Goal: Task Accomplishment & Management: Use online tool/utility

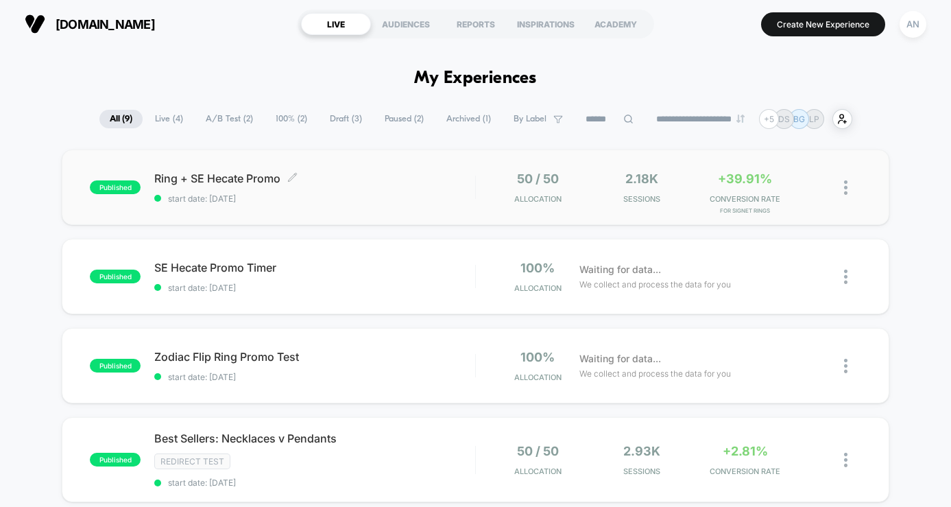
click at [303, 185] on div "Ring + SE Hecate Promo Click to edit experience details Click to edit experienc…" at bounding box center [314, 187] width 321 height 32
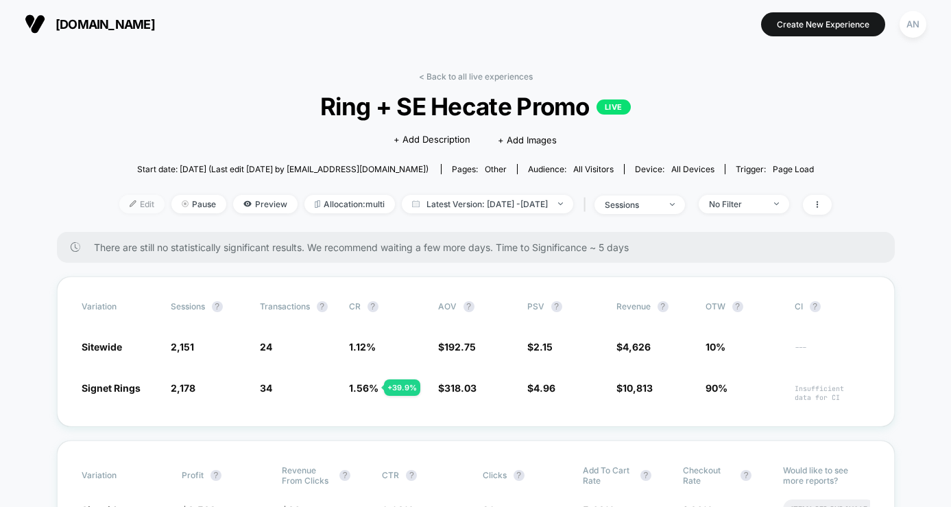
click at [119, 201] on span "Edit" at bounding box center [141, 204] width 45 height 19
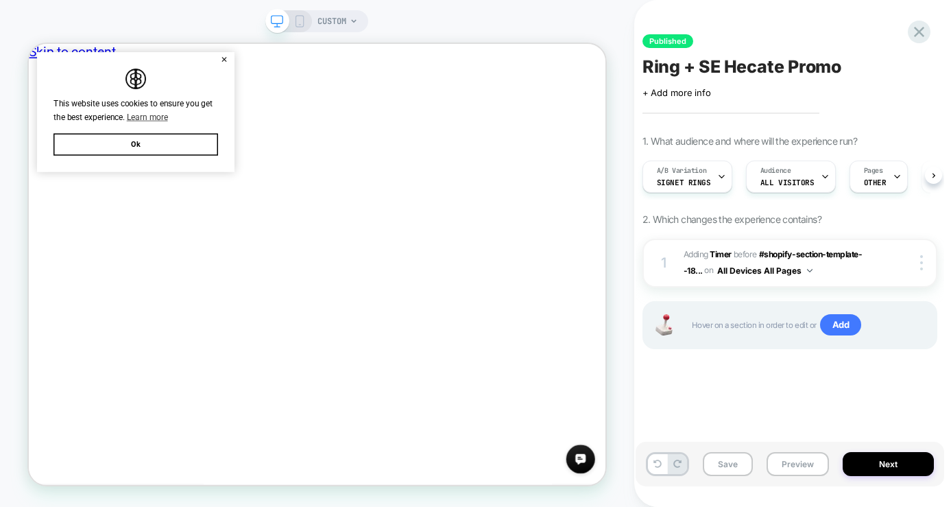
scroll to position [0, 1]
click at [182, 178] on button "Ok" at bounding box center [171, 177] width 219 height 29
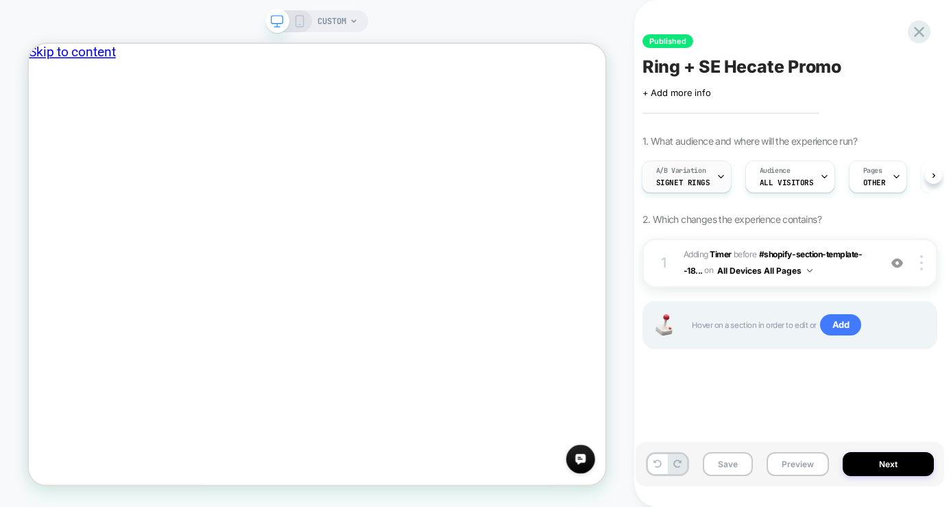
click at [707, 175] on div "A/B Variation Signet Rings" at bounding box center [684, 176] width 82 height 31
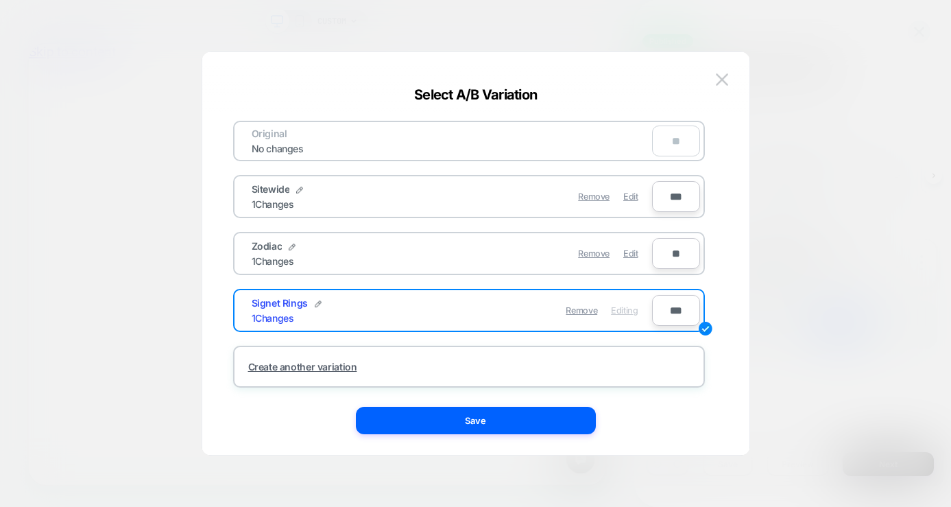
click at [382, 196] on div "Sitewide 1 Changes" at bounding box center [352, 196] width 200 height 27
click at [381, 206] on div "Sitewide 1 Changes" at bounding box center [352, 196] width 200 height 27
click at [296, 190] on img at bounding box center [299, 190] width 7 height 7
click at [361, 199] on img at bounding box center [364, 196] width 7 height 7
click at [630, 197] on span "Edit" at bounding box center [630, 196] width 14 height 10
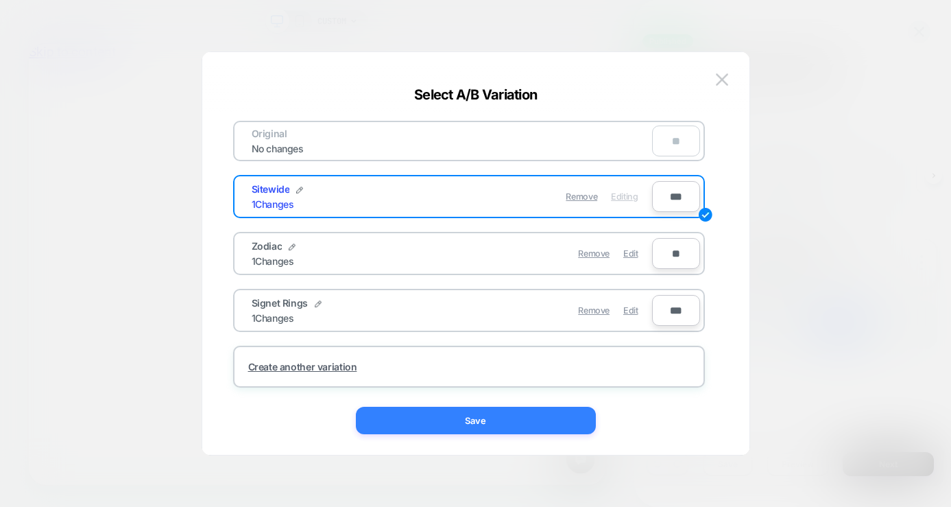
click at [501, 427] on button "Save" at bounding box center [476, 420] width 240 height 27
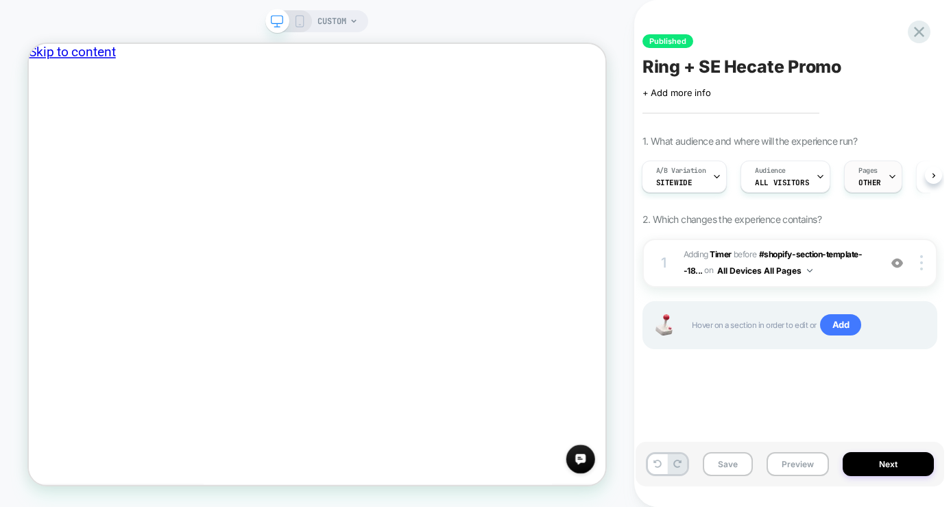
click at [859, 181] on span "OTHER" at bounding box center [870, 183] width 23 height 10
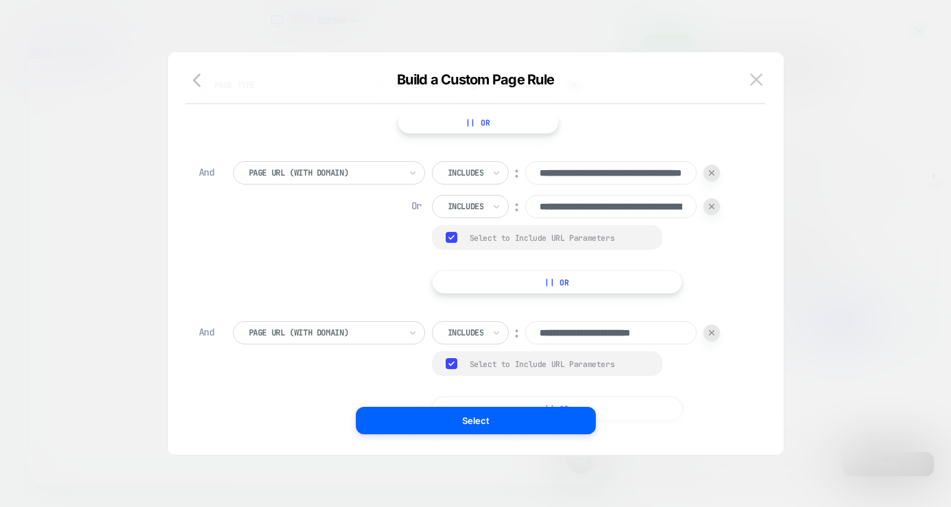
scroll to position [75, 0]
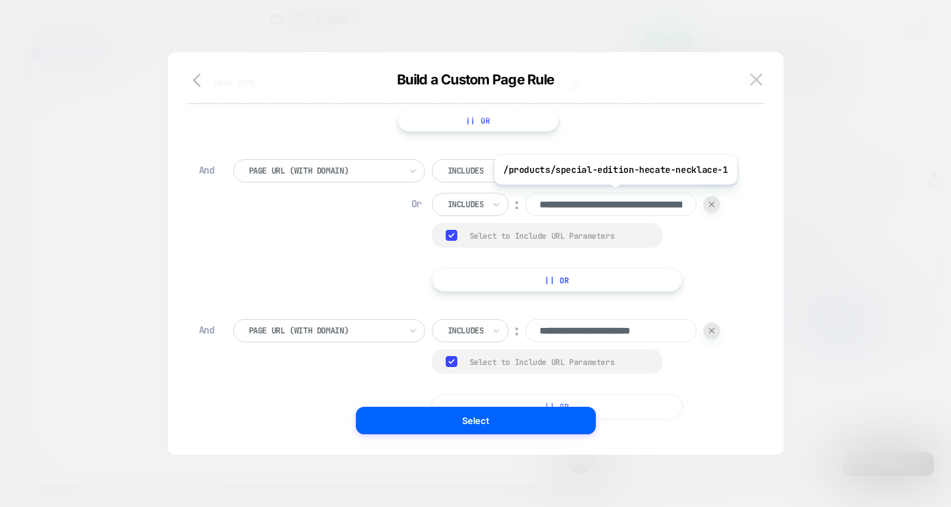
click at [648, 208] on input "**********" at bounding box center [610, 204] width 171 height 23
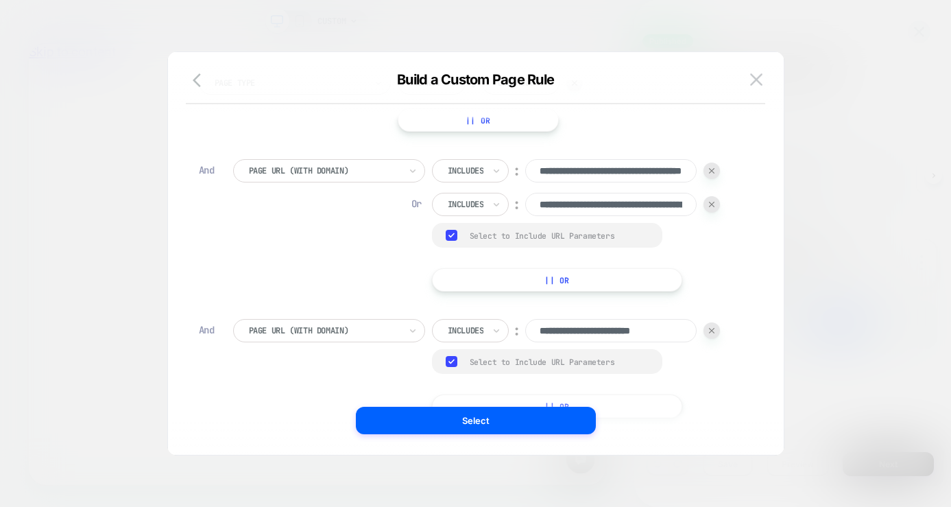
click at [717, 206] on div at bounding box center [712, 204] width 16 height 16
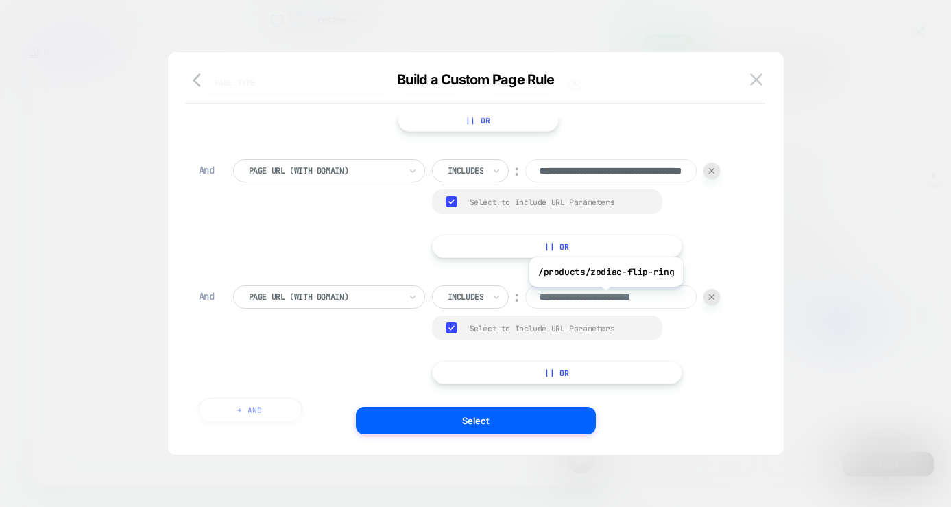
scroll to position [137, 0]
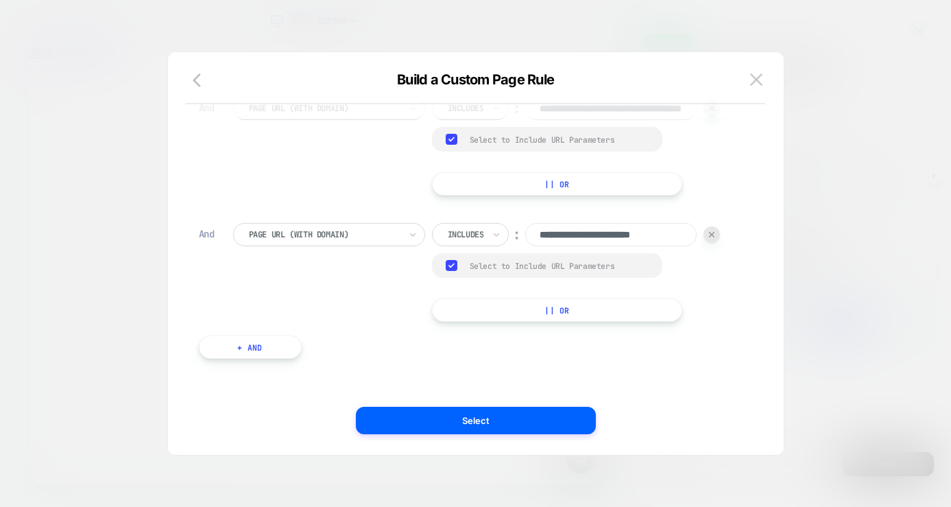
click at [241, 346] on button "+ And" at bounding box center [250, 346] width 103 height 23
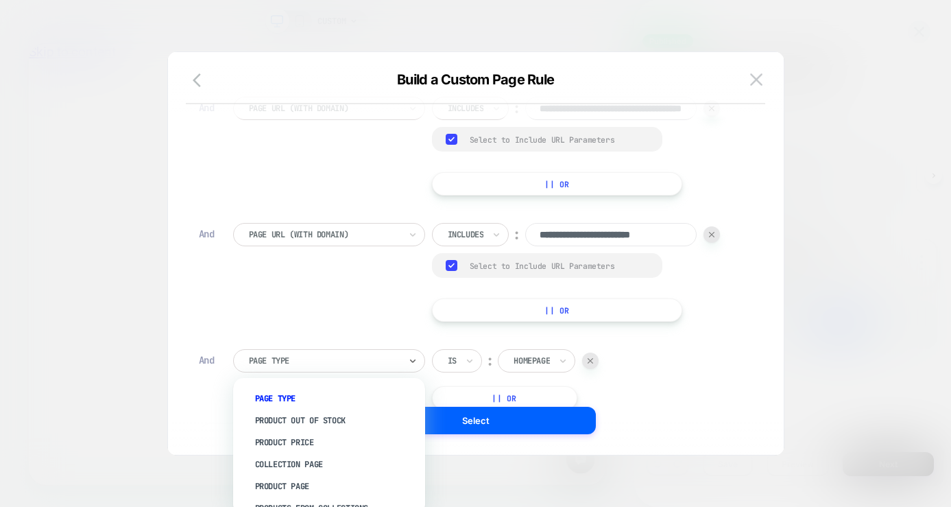
click at [373, 359] on div at bounding box center [324, 361] width 151 height 12
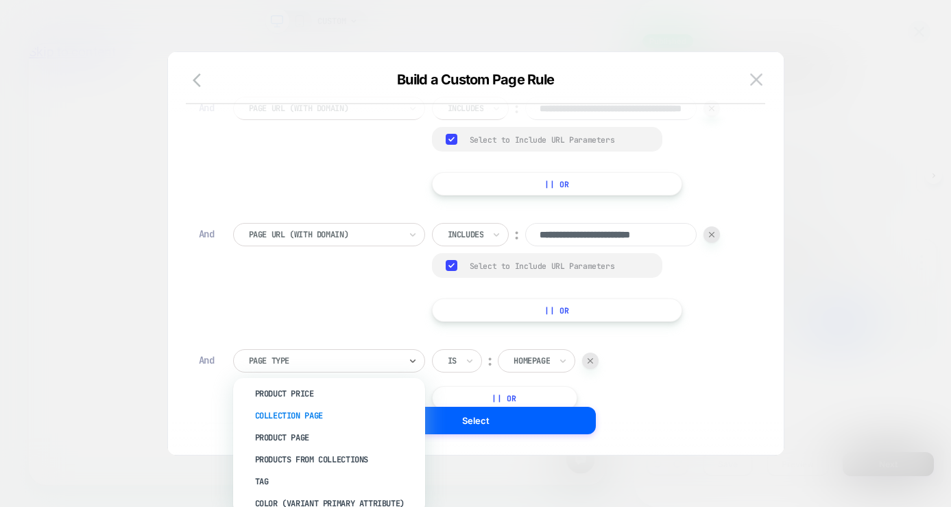
scroll to position [76, 0]
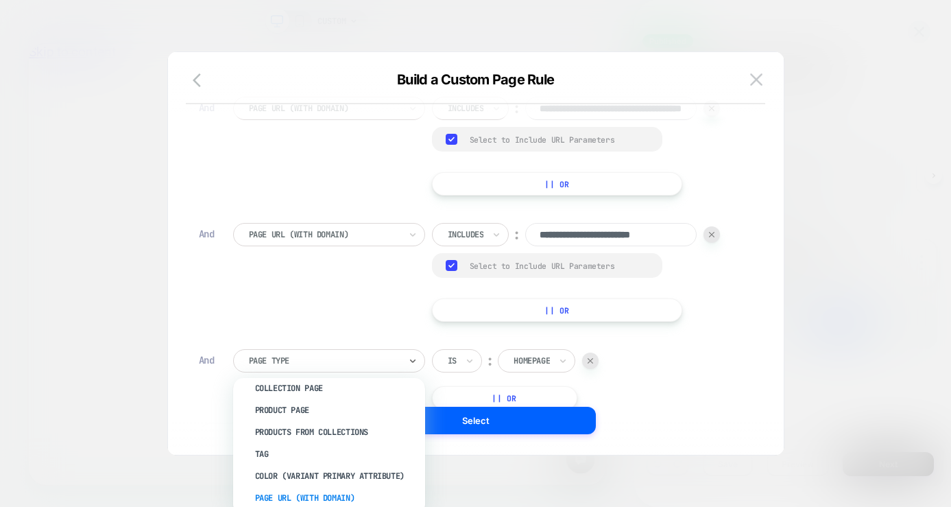
click at [337, 489] on div "Page Url (WITH DOMAIN)" at bounding box center [336, 498] width 178 height 22
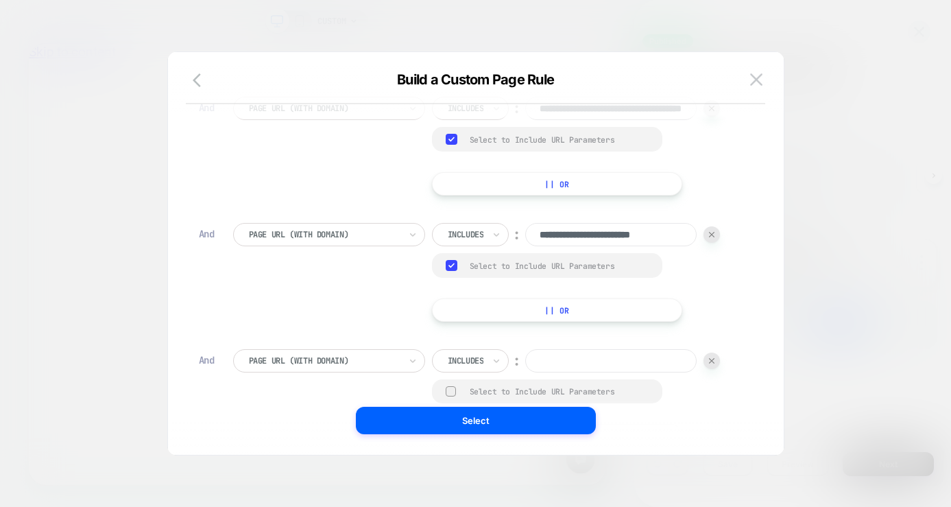
click at [585, 364] on input at bounding box center [610, 360] width 171 height 23
paste input "**********"
type input "**********"
click at [451, 392] on div at bounding box center [451, 391] width 10 height 10
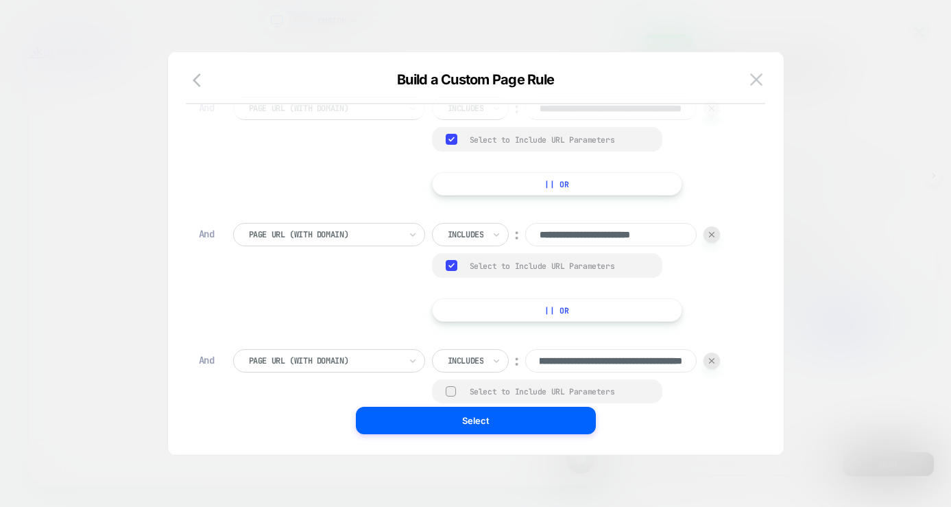
scroll to position [0, 0]
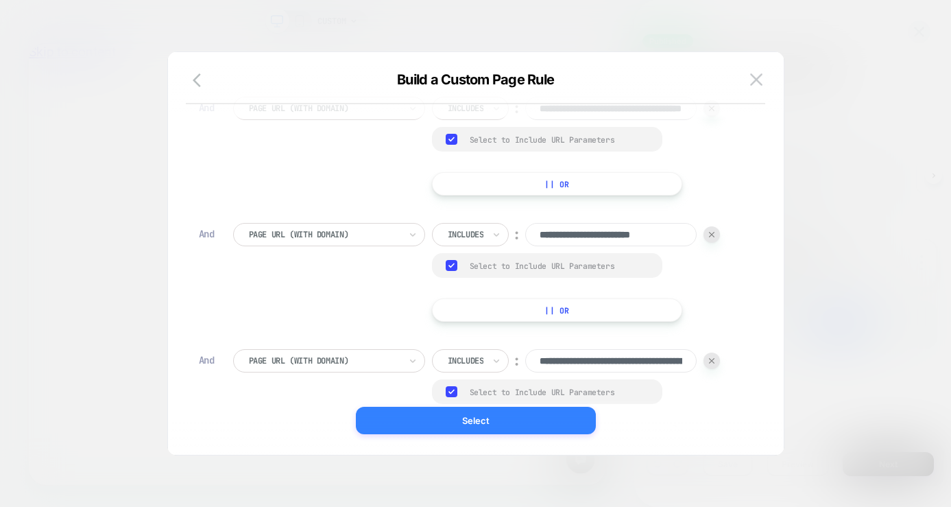
click at [477, 422] on button "Select" at bounding box center [476, 420] width 240 height 27
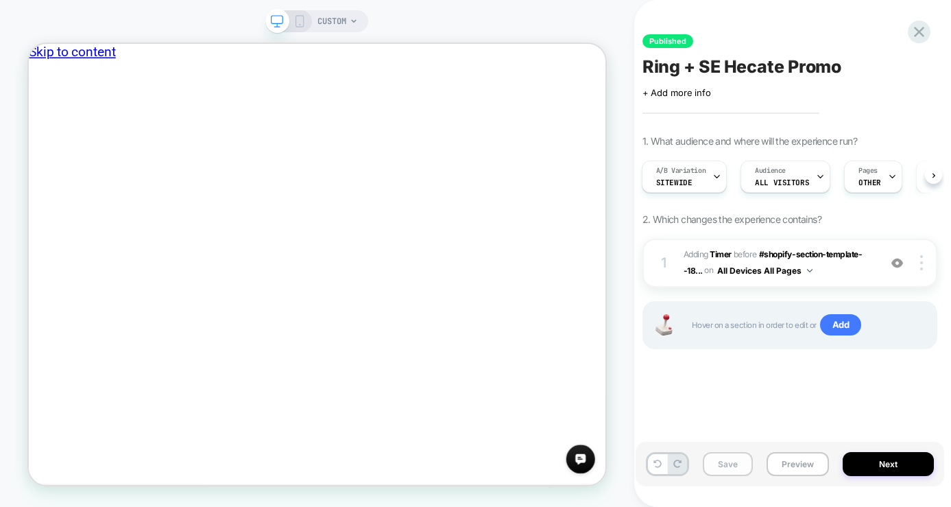
click at [724, 462] on button "Save" at bounding box center [728, 464] width 50 height 24
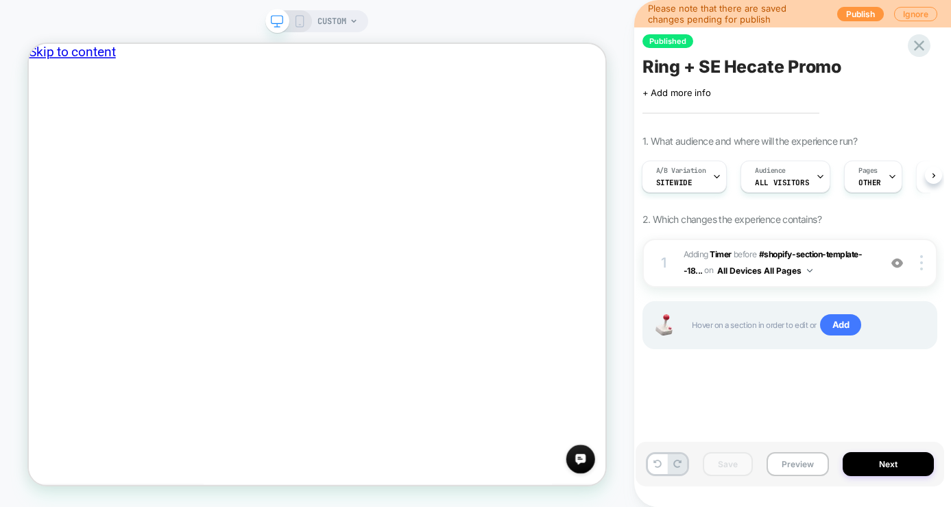
scroll to position [6, 0]
click at [806, 263] on button "All Devices All Pages" at bounding box center [764, 270] width 95 height 17
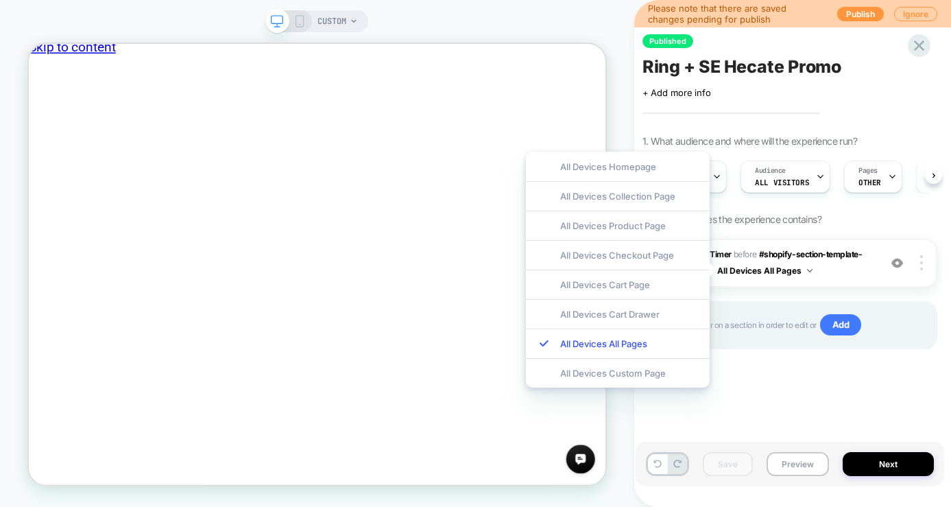
click at [787, 378] on div "1 #_loomi_addon_1757964652333 Adding Timer BEFORE #shopify-section-template--18…" at bounding box center [790, 311] width 295 height 145
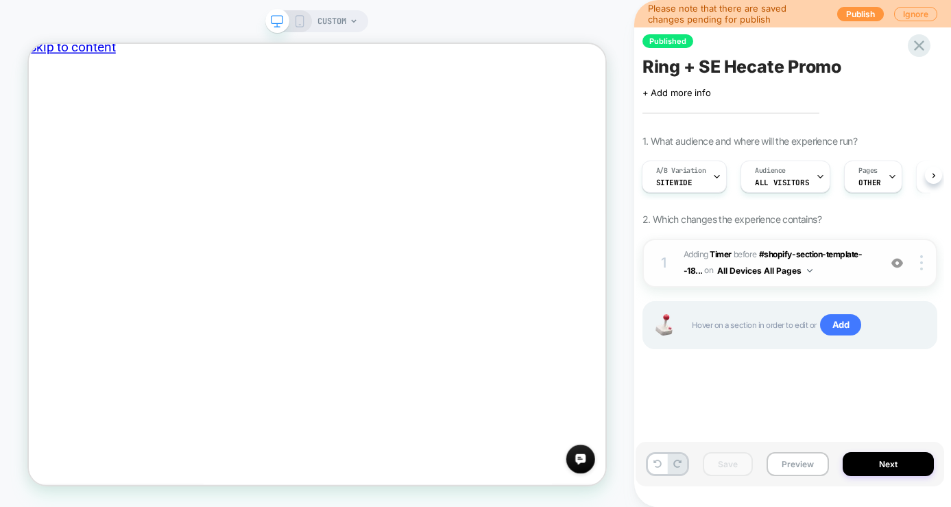
click at [874, 266] on div "1 #_loomi_addon_1757964652333 Adding Timer BEFORE #shopify-section-template--18…" at bounding box center [790, 263] width 295 height 49
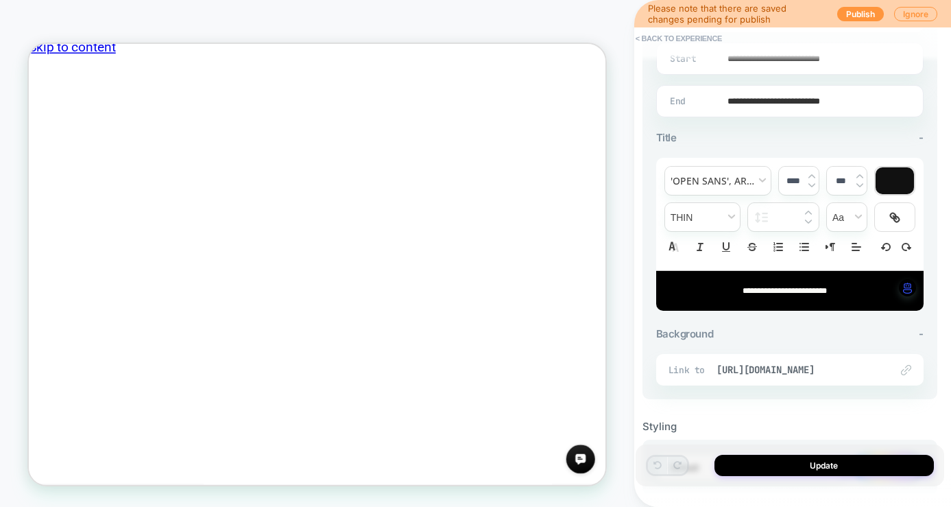
scroll to position [462, 0]
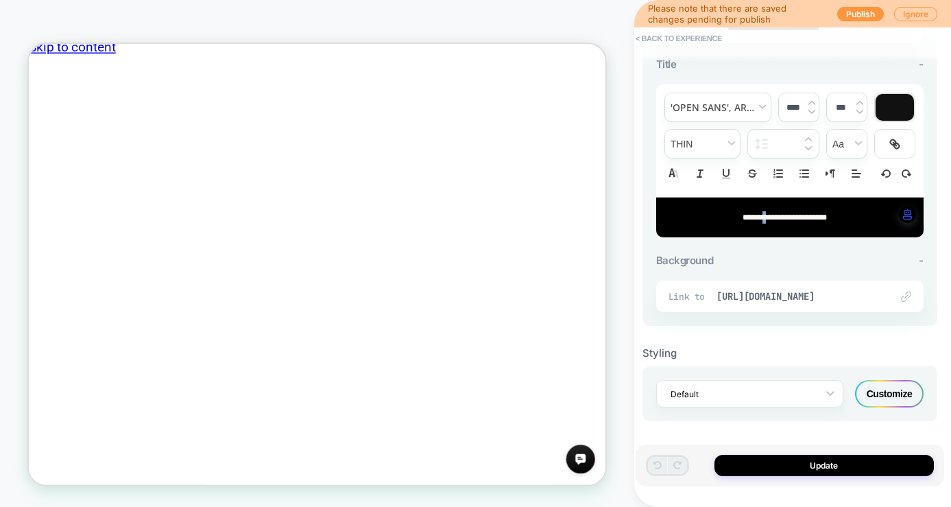
drag, startPoint x: 754, startPoint y: 217, endPoint x: 758, endPoint y: 313, distance: 96.1
click at [756, 216] on span "**********" at bounding box center [785, 217] width 84 height 8
type input "****"
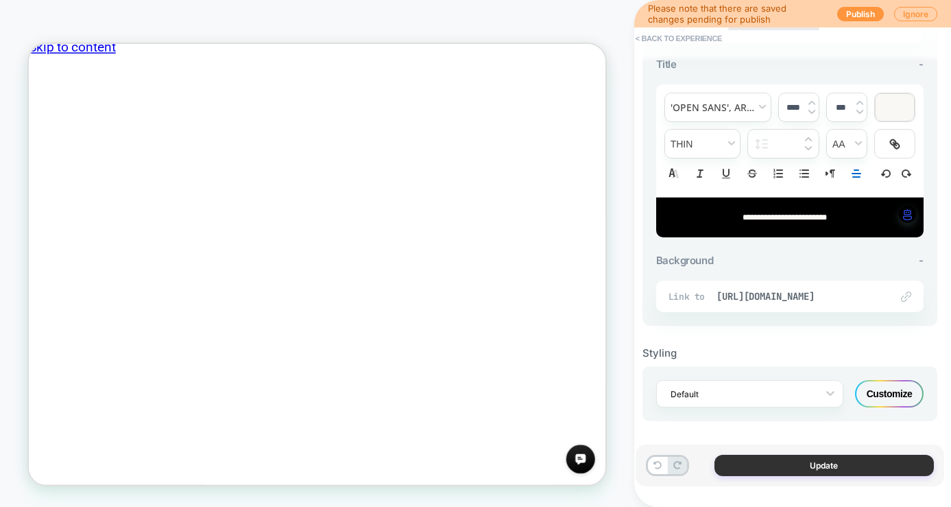
click at [819, 464] on button "Update" at bounding box center [824, 465] width 219 height 21
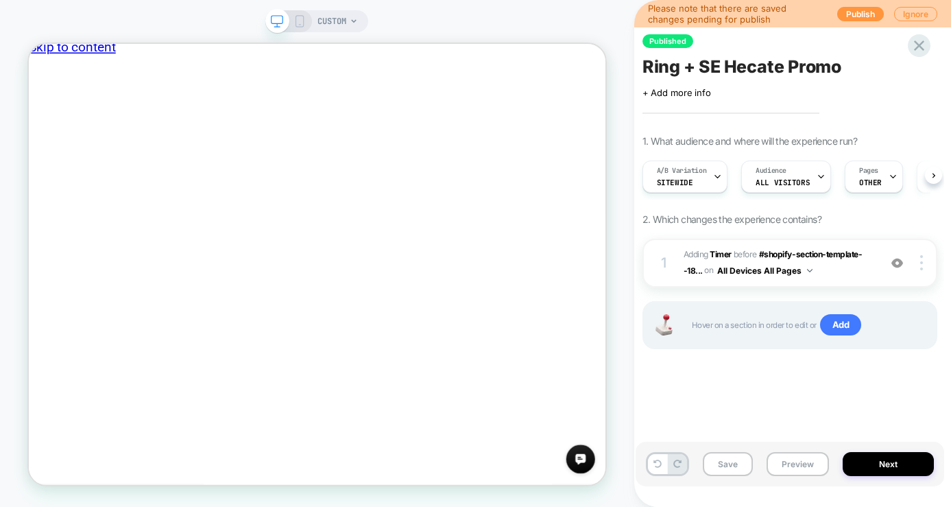
scroll to position [0, 1]
click at [714, 457] on button "Save" at bounding box center [728, 464] width 50 height 24
click at [845, 13] on button "Publish" at bounding box center [860, 14] width 47 height 14
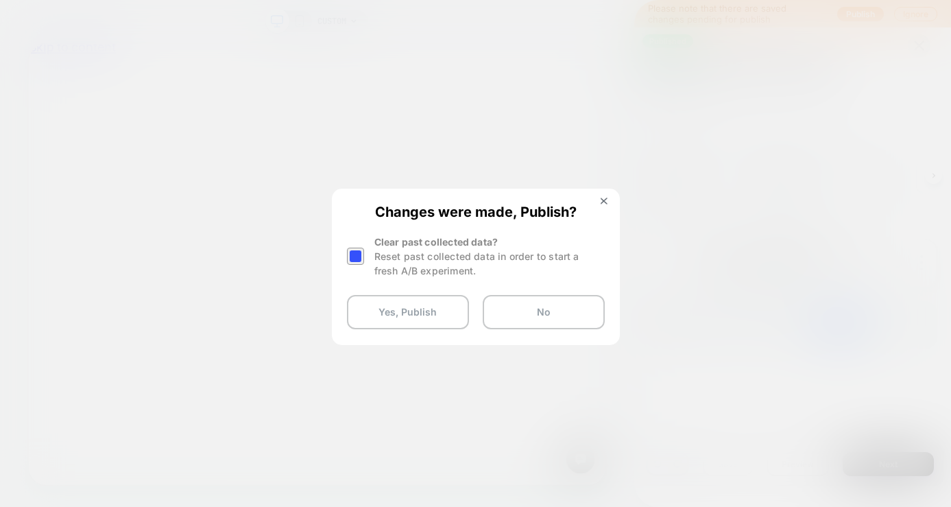
drag, startPoint x: 435, startPoint y: 313, endPoint x: 578, endPoint y: 253, distance: 154.9
click at [578, 253] on div "Changes were made, Publish? Clear past collected data? Reset past collected dat…" at bounding box center [475, 266] width 285 height 153
click at [578, 253] on div "Reset past collected data in order to start a fresh A/B experiment." at bounding box center [489, 263] width 230 height 29
click at [355, 253] on div at bounding box center [355, 256] width 17 height 17
click at [438, 315] on button "Yes, Publish" at bounding box center [408, 312] width 122 height 34
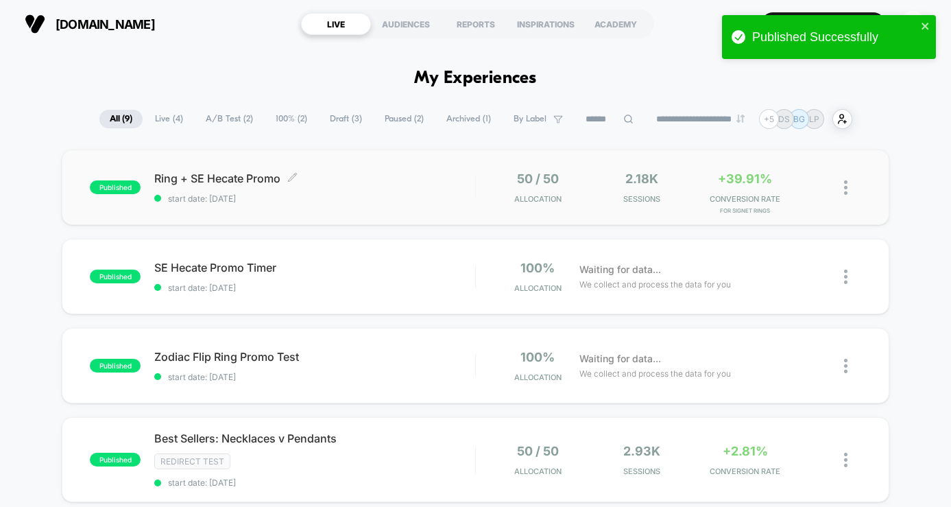
click at [405, 191] on div "Ring + SE Hecate Promo Click to edit experience details Click to edit experienc…" at bounding box center [314, 187] width 321 height 32
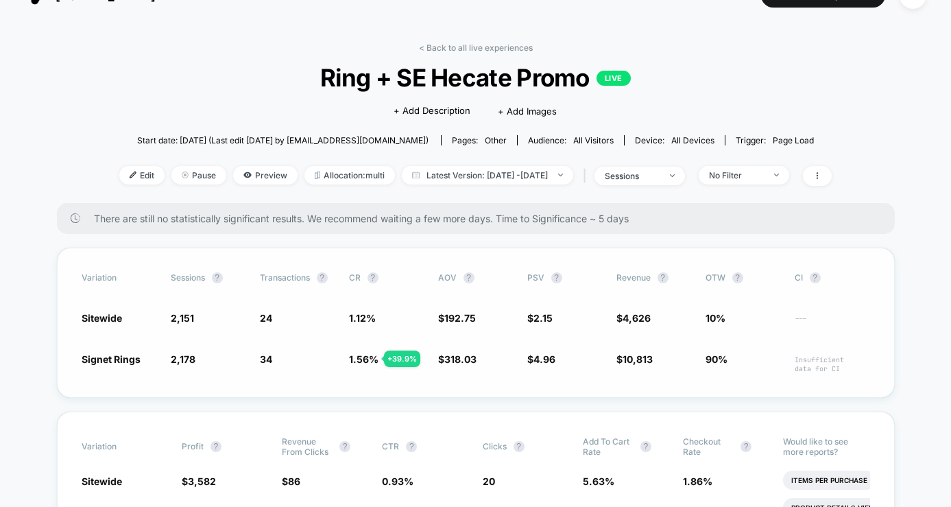
scroll to position [45, 0]
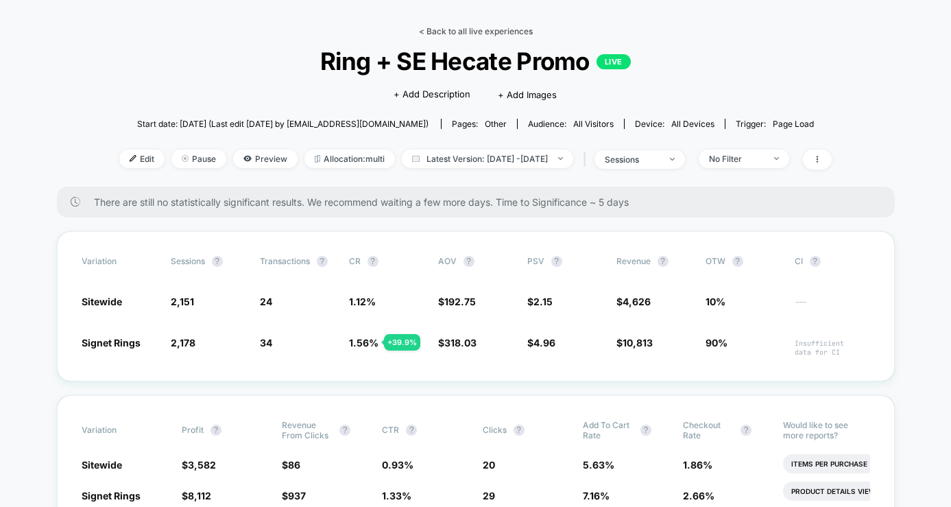
click at [499, 27] on link "< Back to all live experiences" at bounding box center [476, 31] width 114 height 10
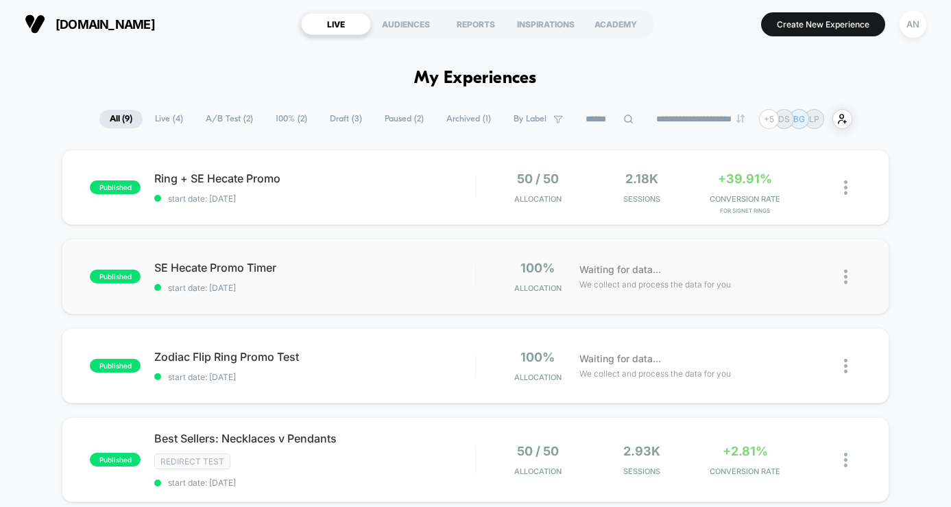
click at [337, 292] on div "published SE Hecate Promo Timer start date: [DATE] 100% Allocation Waiting for …" at bounding box center [476, 276] width 828 height 75
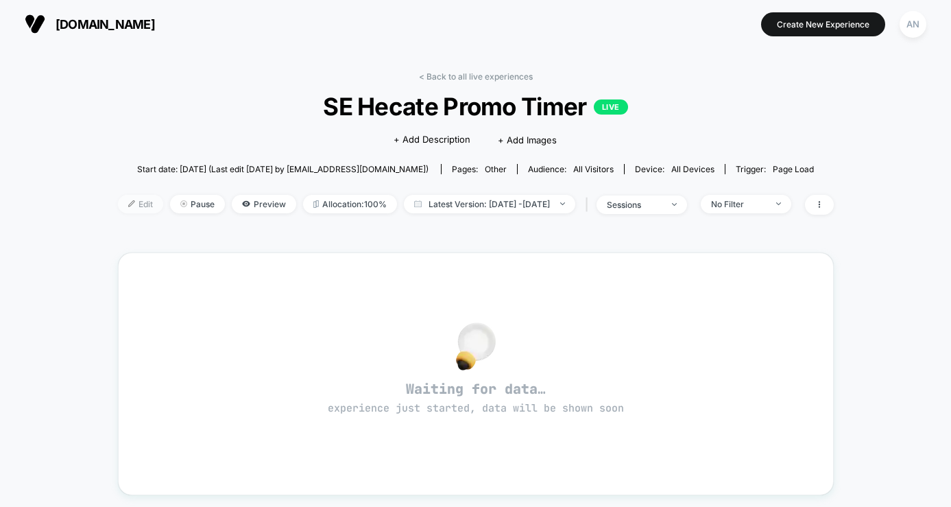
click at [123, 204] on span "Edit" at bounding box center [140, 204] width 45 height 19
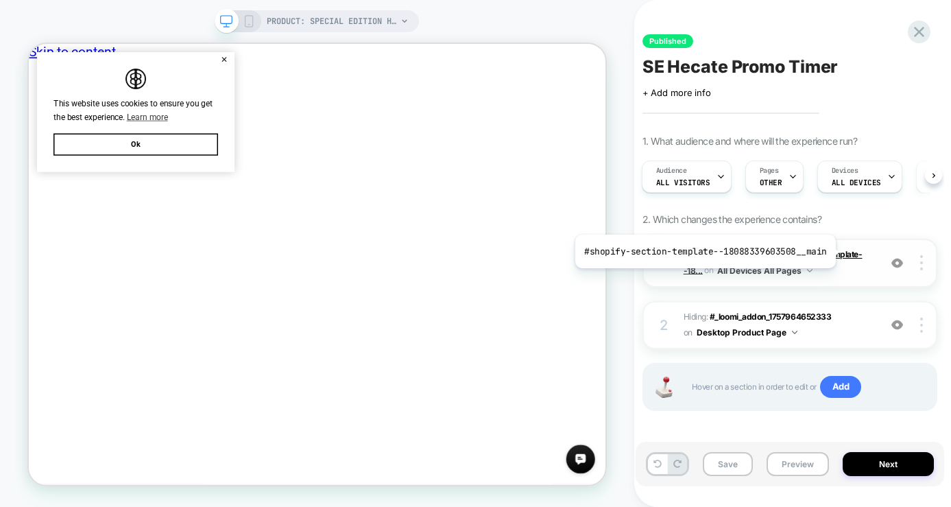
click at [839, 252] on span "#shopify-section-template--18..." at bounding box center [773, 262] width 179 height 26
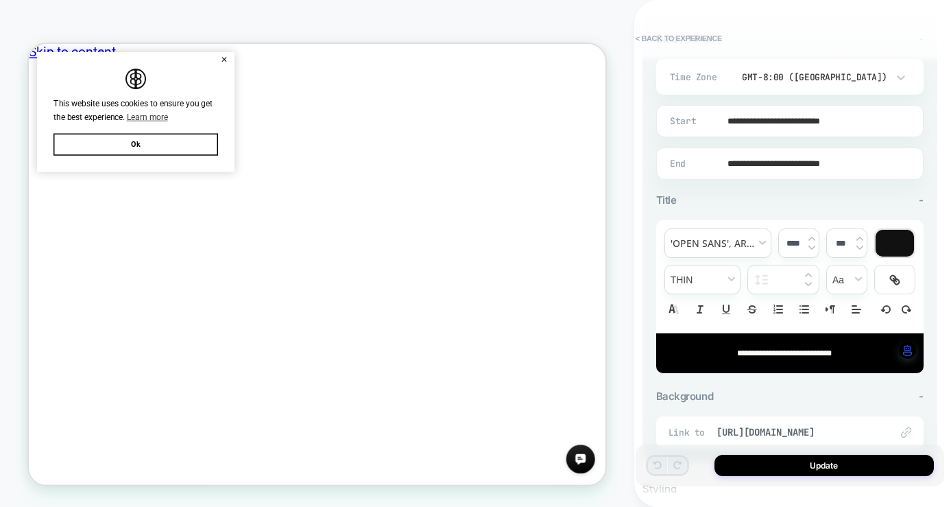
scroll to position [334, 0]
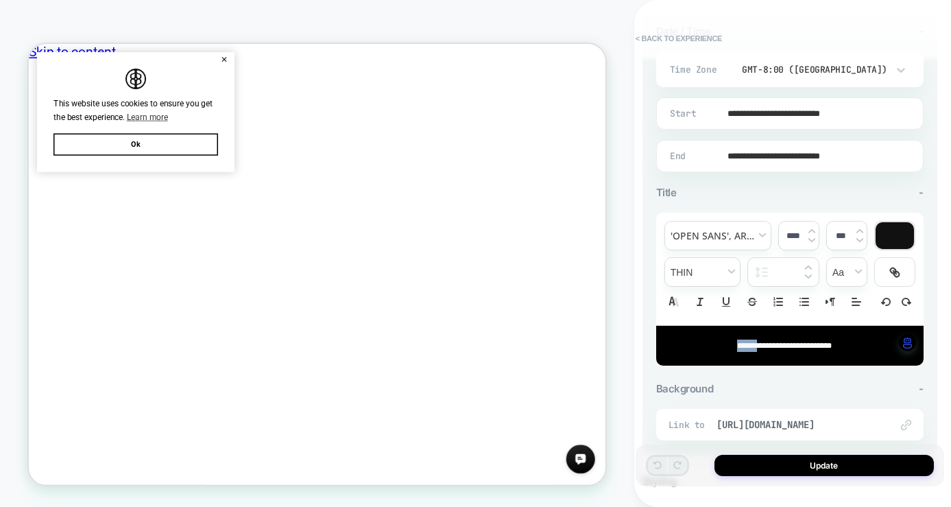
drag, startPoint x: 743, startPoint y: 346, endPoint x: 677, endPoint y: 338, distance: 66.3
click at [677, 339] on p "**********" at bounding box center [785, 345] width 230 height 12
type input "****"
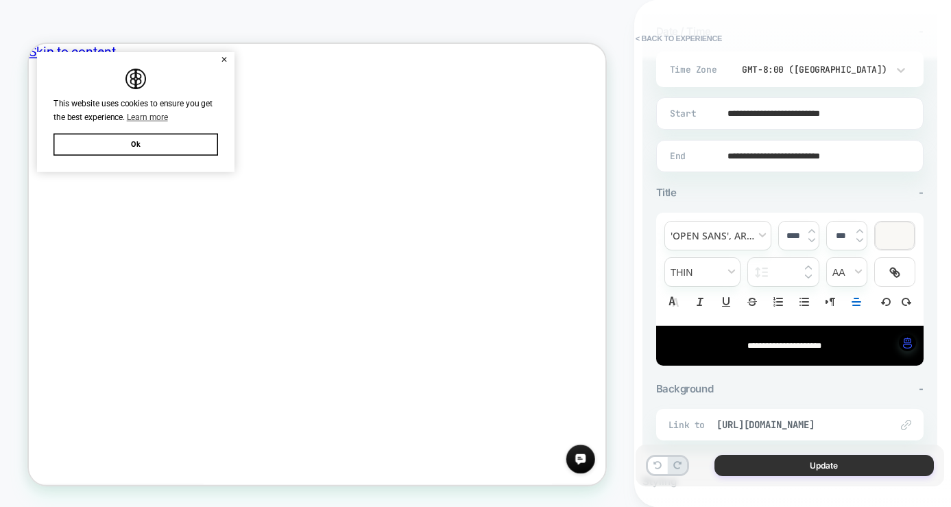
drag, startPoint x: 825, startPoint y: 467, endPoint x: 836, endPoint y: 464, distance: 11.3
click at [826, 466] on button "Update" at bounding box center [824, 465] width 219 height 21
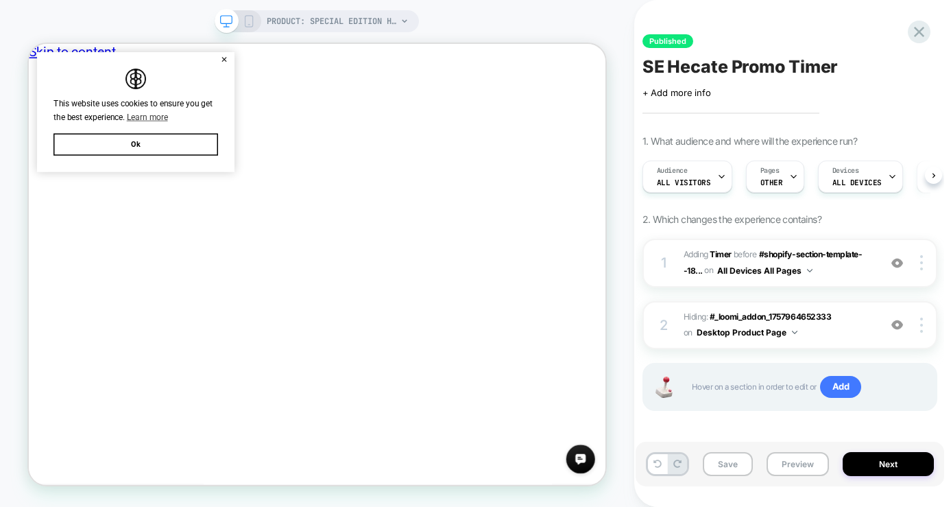
scroll to position [0, 1]
click at [722, 464] on button "Save" at bounding box center [728, 464] width 50 height 24
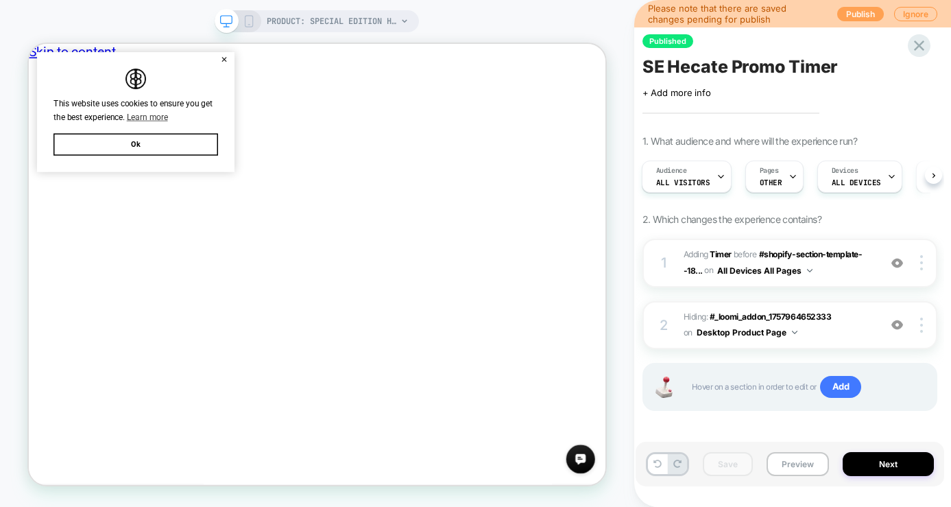
click at [844, 9] on button "Publish" at bounding box center [860, 14] width 47 height 14
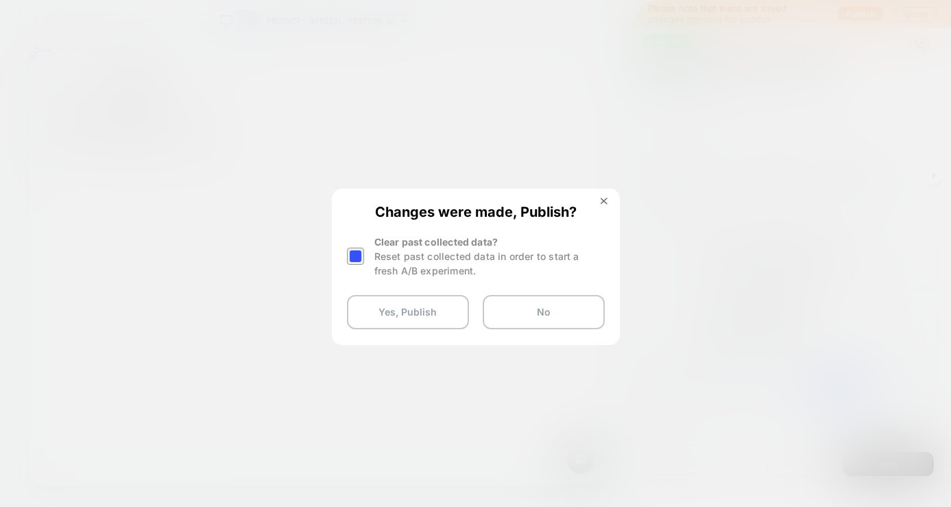
click at [357, 259] on div at bounding box center [355, 256] width 17 height 17
click at [389, 302] on button "Yes, Publish" at bounding box center [408, 312] width 122 height 34
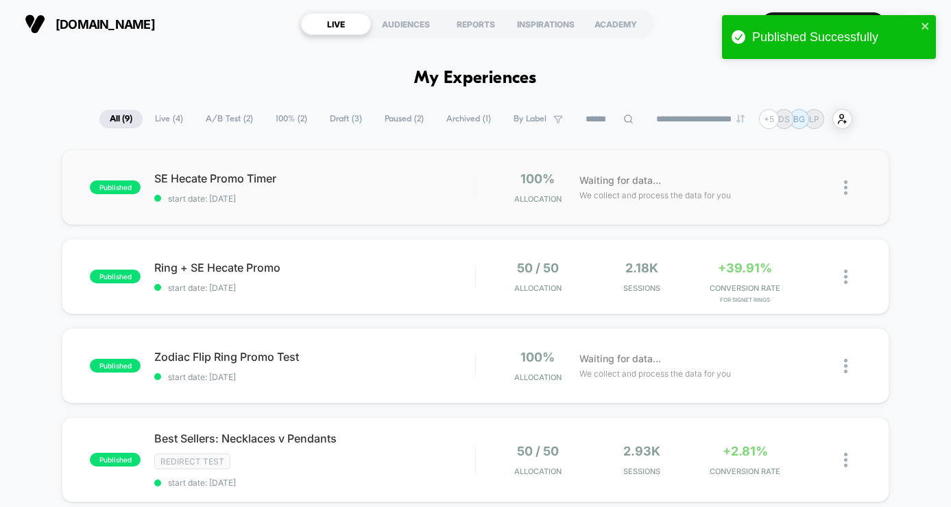
click at [396, 187] on div "SE Hecate Promo Timer start date: [DATE]" at bounding box center [314, 187] width 321 height 32
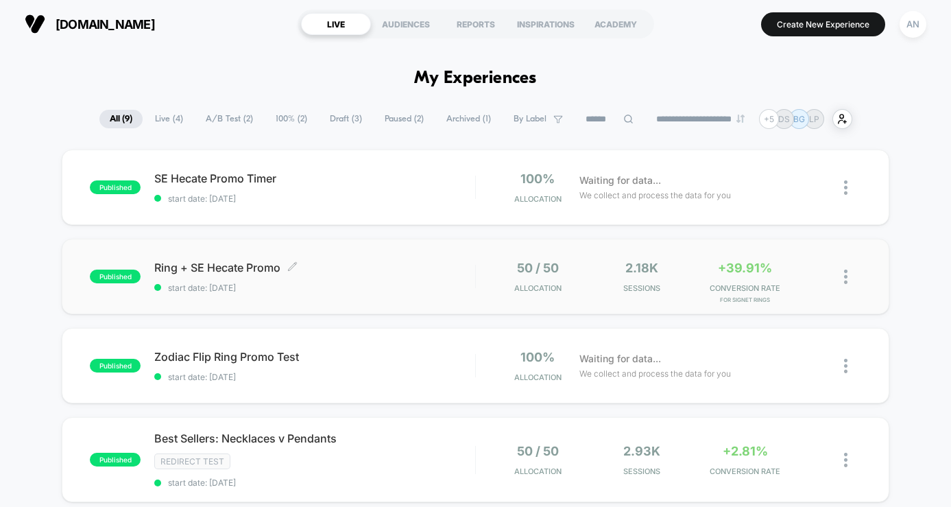
click at [403, 289] on span "start date: [DATE]" at bounding box center [314, 288] width 321 height 10
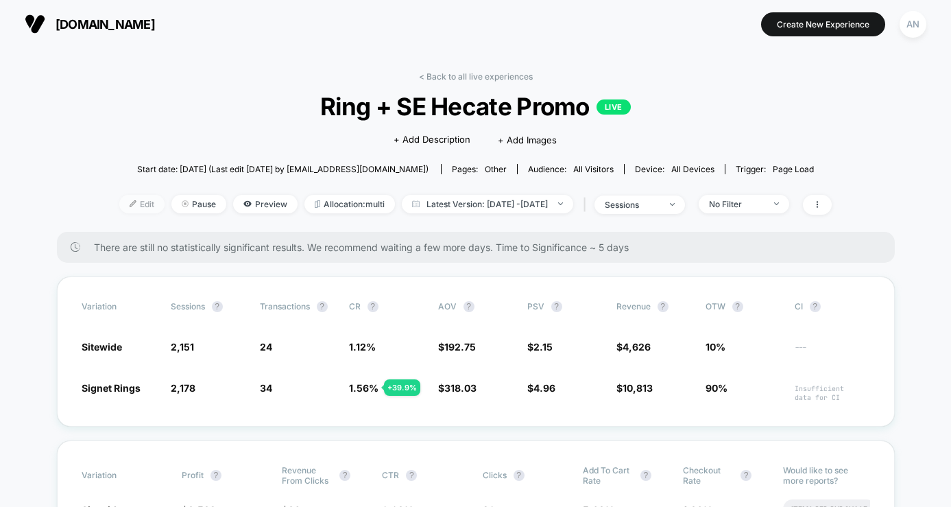
click at [119, 206] on span "Edit" at bounding box center [141, 204] width 45 height 19
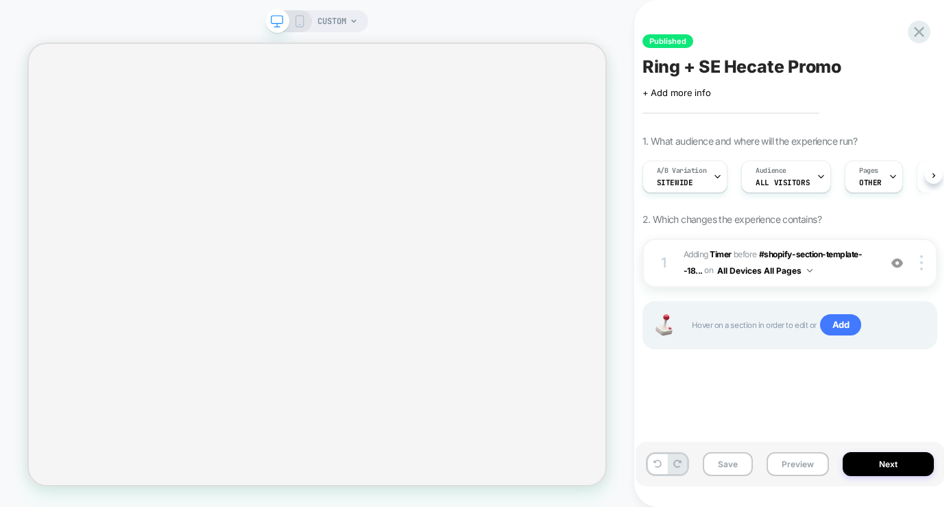
scroll to position [0, 1]
click at [888, 176] on icon at bounding box center [892, 176] width 9 height 9
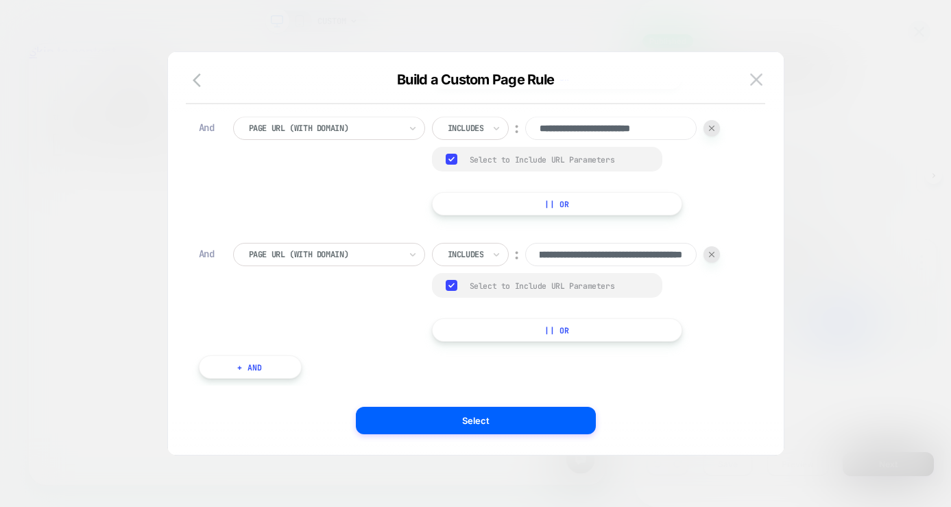
scroll to position [0, 0]
click at [278, 372] on button "+ And" at bounding box center [250, 366] width 103 height 23
click at [350, 386] on div at bounding box center [324, 380] width 151 height 12
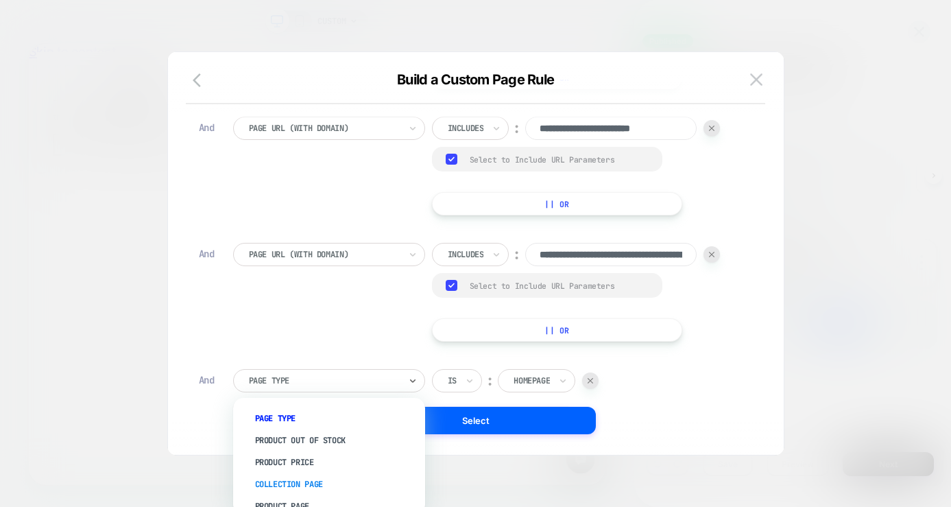
scroll to position [96, 0]
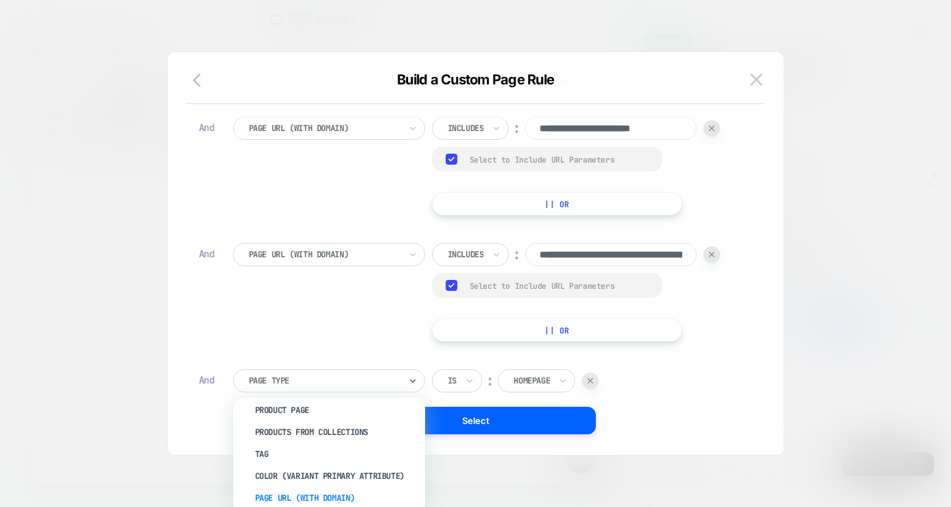
click at [308, 494] on div "Page Url (WITH DOMAIN)" at bounding box center [336, 498] width 178 height 22
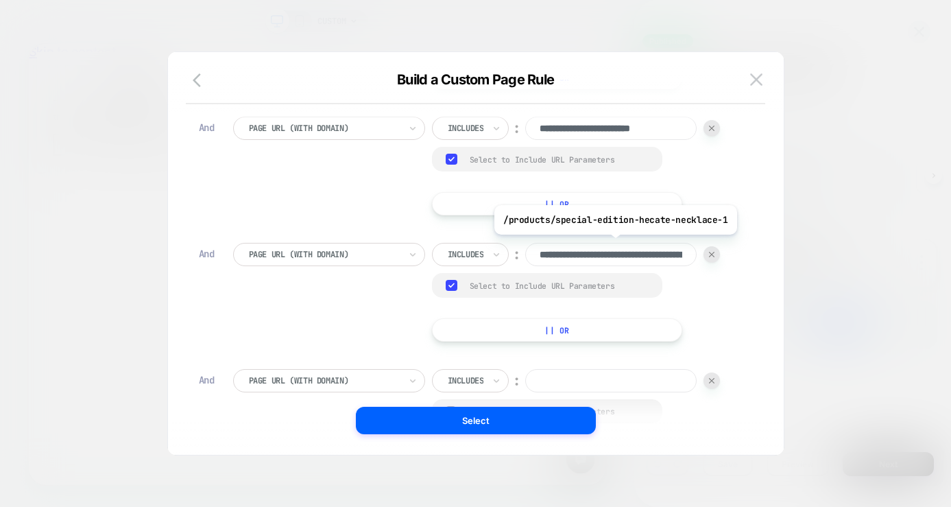
scroll to position [0, 106]
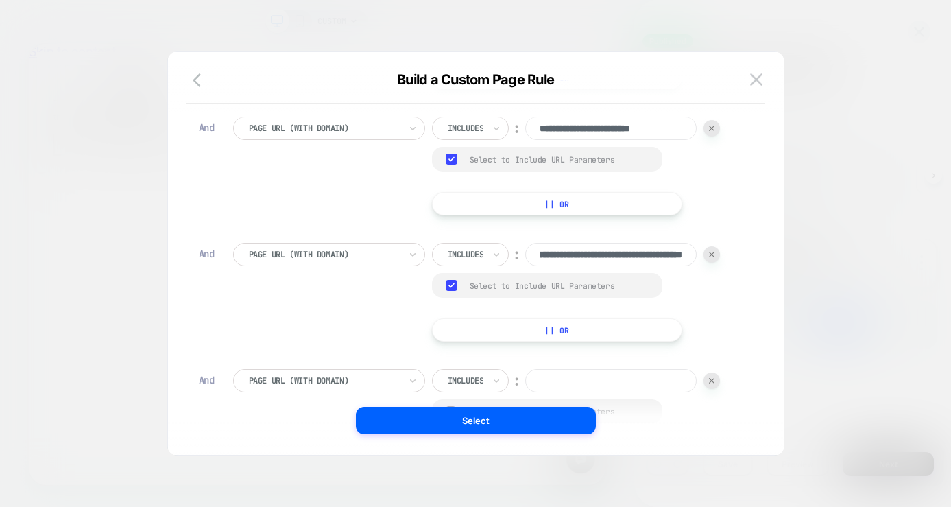
drag, startPoint x: 542, startPoint y: 256, endPoint x: 777, endPoint y: 259, distance: 234.6
click at [776, 259] on div "**********" at bounding box center [476, 260] width 616 height 389
click at [574, 379] on input at bounding box center [610, 380] width 171 height 23
paste input "**********"
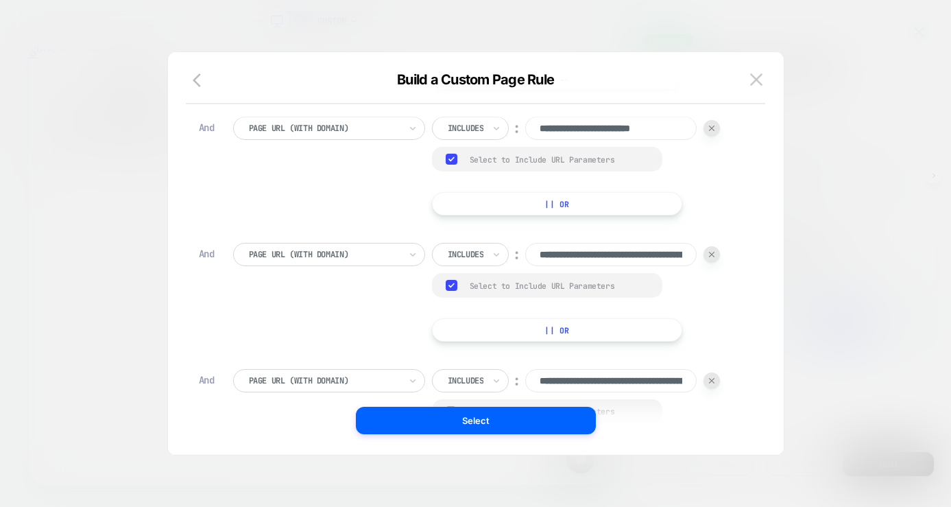
scroll to position [0, 106]
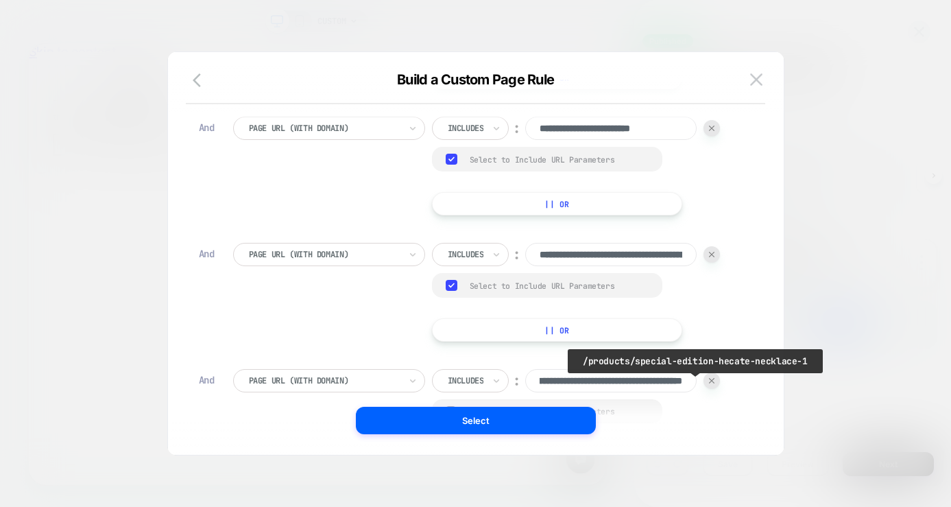
drag, startPoint x: 670, startPoint y: 385, endPoint x: 693, endPoint y: 383, distance: 22.7
click at [693, 383] on input "**********" at bounding box center [610, 380] width 171 height 23
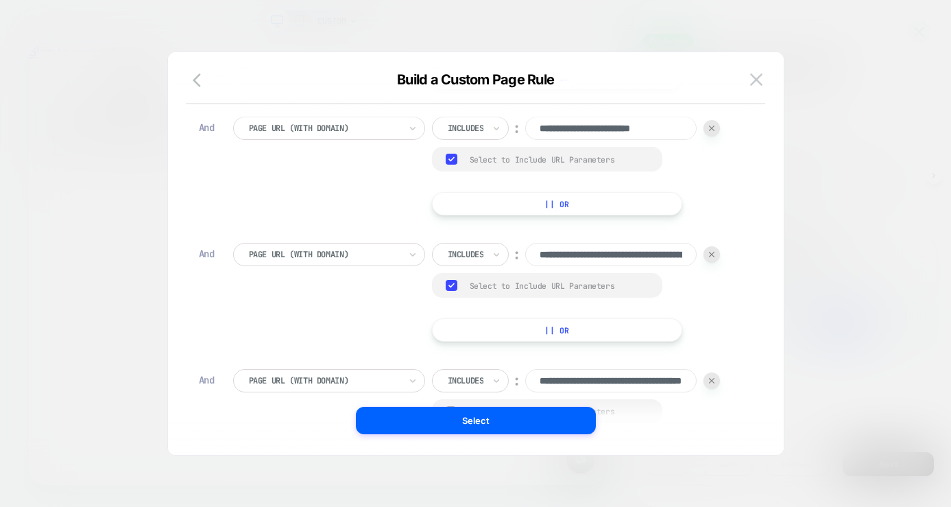
scroll to position [14, 0]
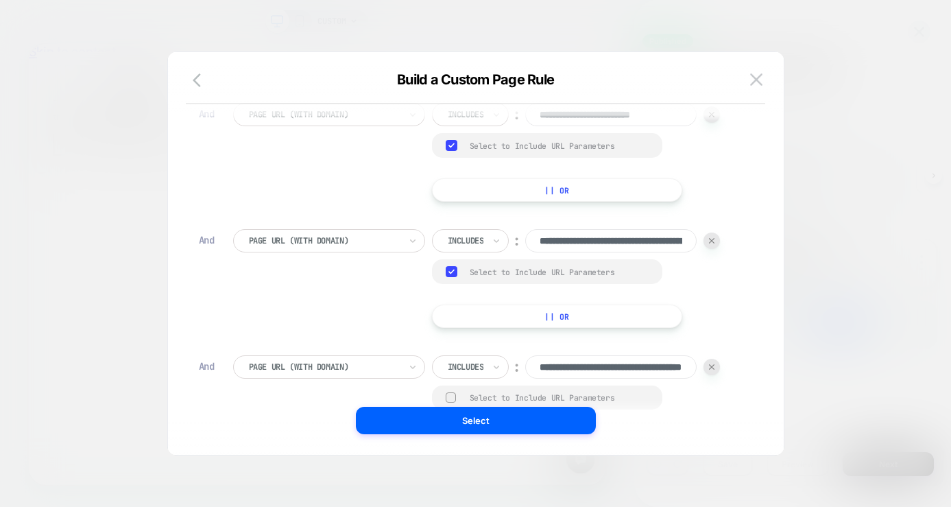
type input "**********"
click at [449, 398] on div at bounding box center [451, 397] width 10 height 10
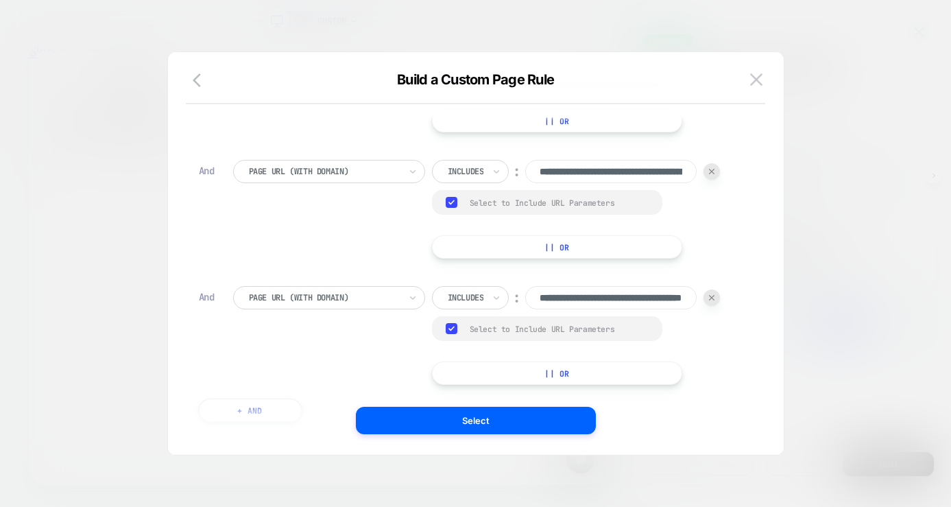
scroll to position [390, 0]
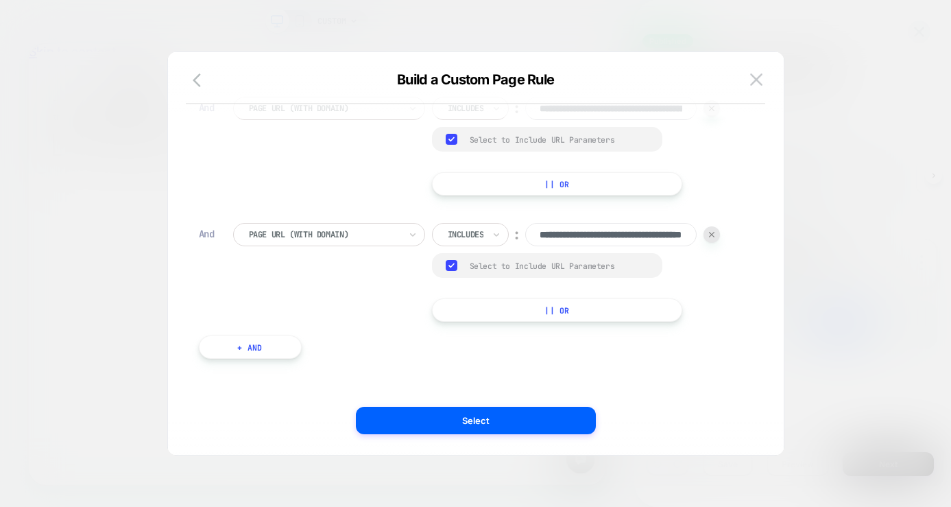
click at [265, 350] on button "+ And" at bounding box center [250, 346] width 103 height 23
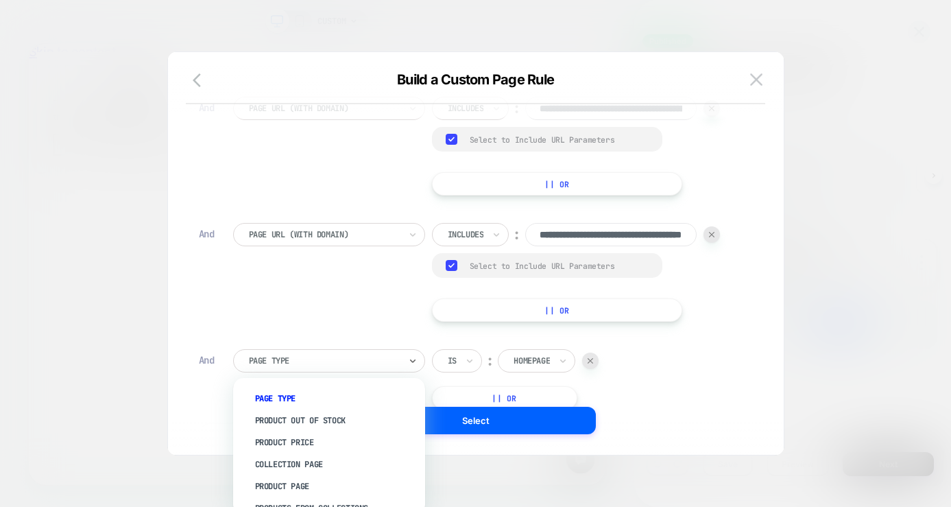
click at [370, 353] on div "Page Type" at bounding box center [325, 360] width 154 height 15
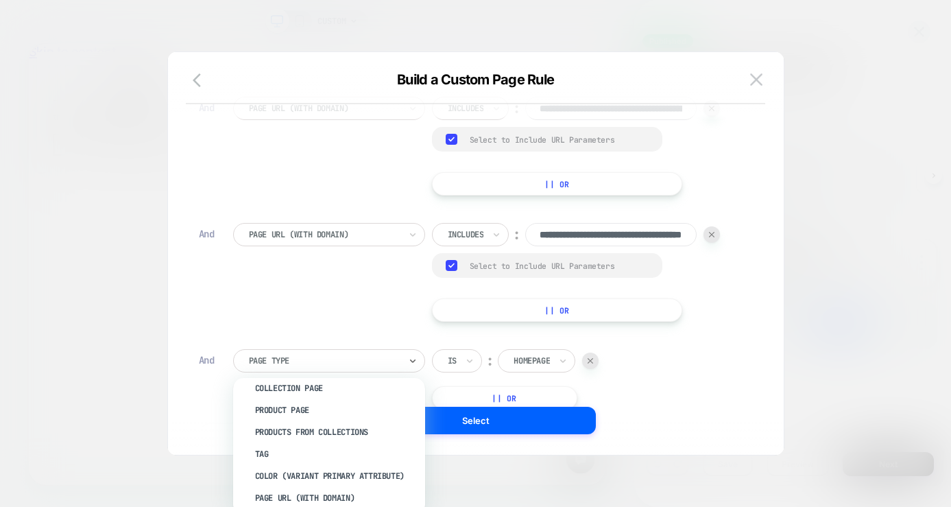
click at [305, 496] on div "Page Url (WITH DOMAIN)" at bounding box center [336, 498] width 178 height 22
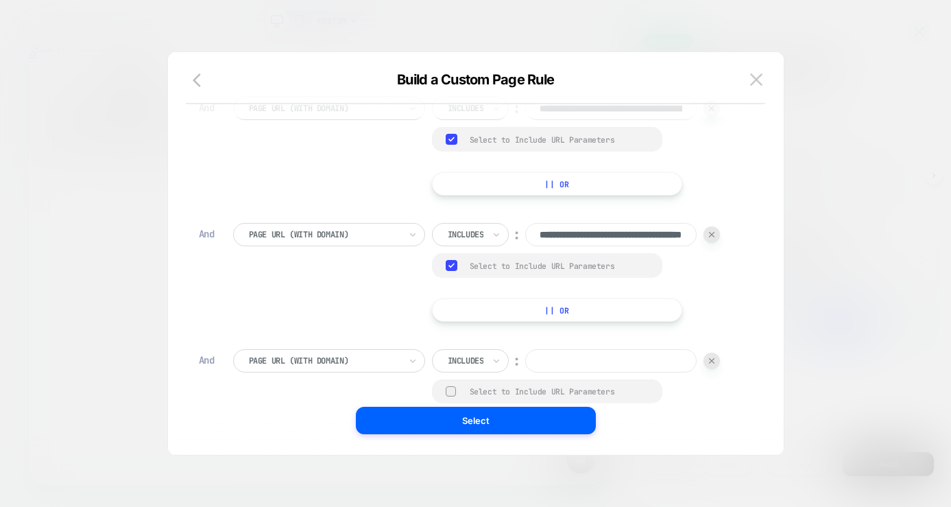
paste input "**********"
type input "**********"
click at [471, 383] on div "Select to Include URL Parameters" at bounding box center [547, 391] width 230 height 24
click at [452, 394] on div at bounding box center [451, 391] width 10 height 10
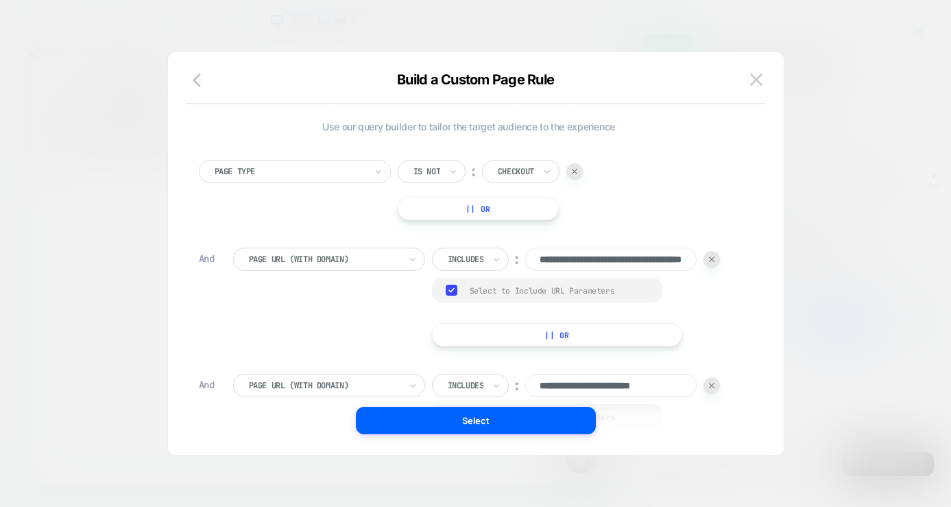
scroll to position [14, 0]
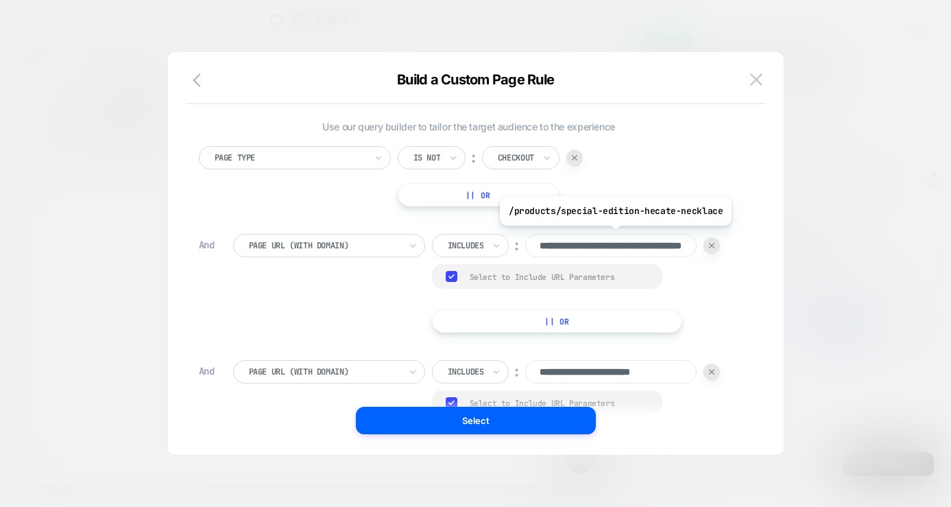
click at [619, 248] on input "**********" at bounding box center [610, 245] width 171 height 23
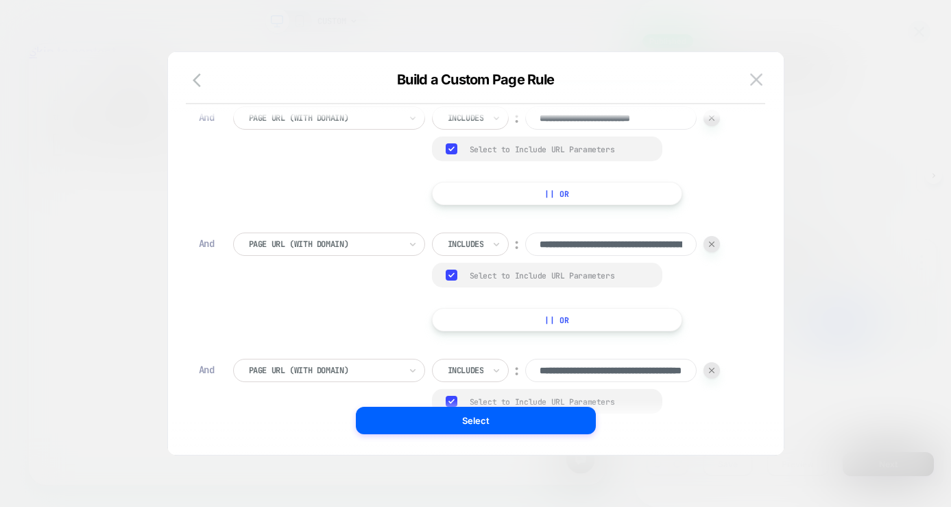
scroll to position [262, 0]
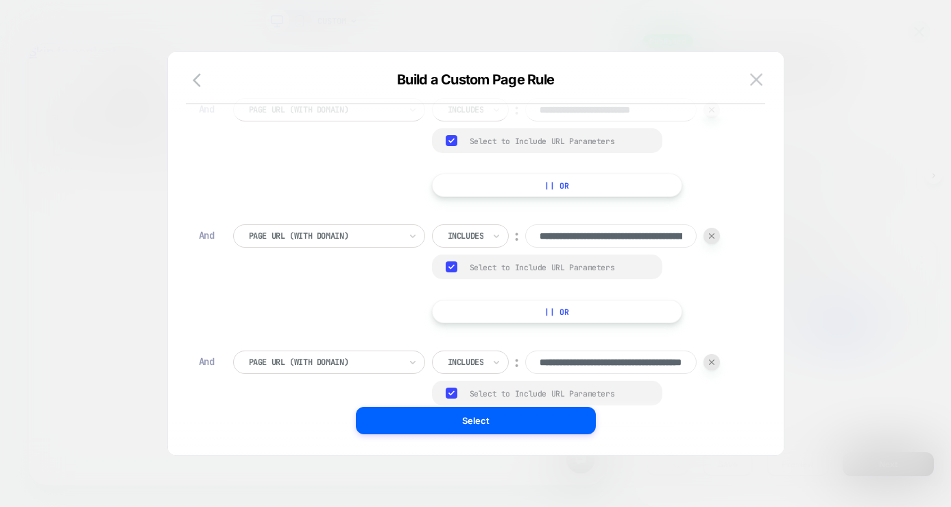
click at [714, 363] on img at bounding box center [711, 361] width 5 height 5
type input "**********"
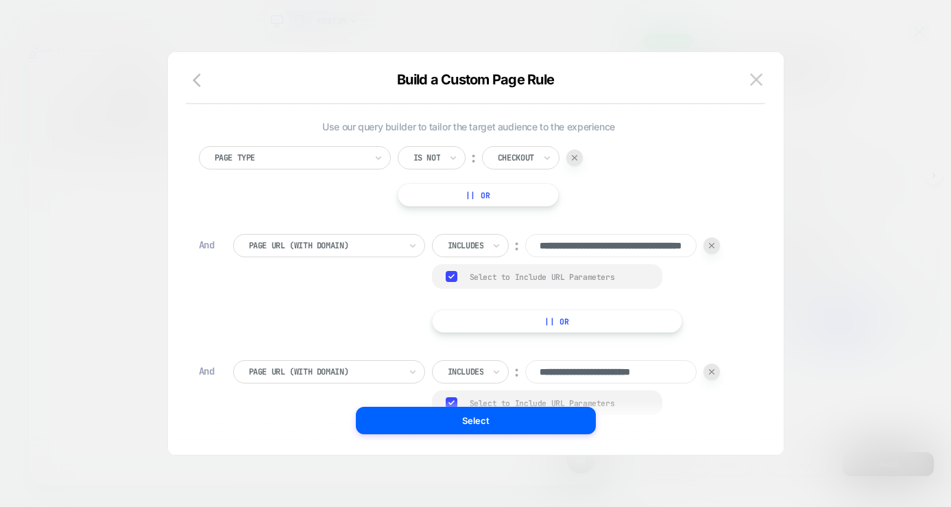
scroll to position [390, 0]
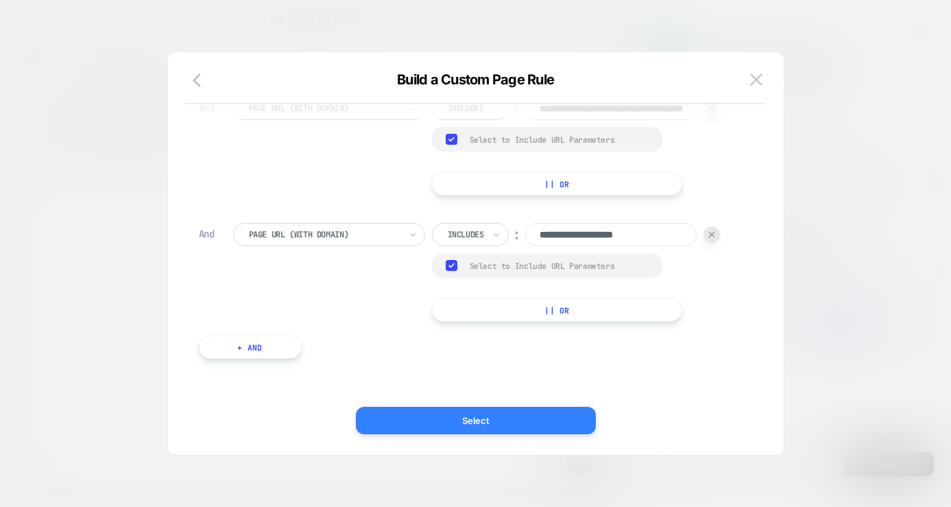
click at [458, 421] on button "Select" at bounding box center [476, 420] width 240 height 27
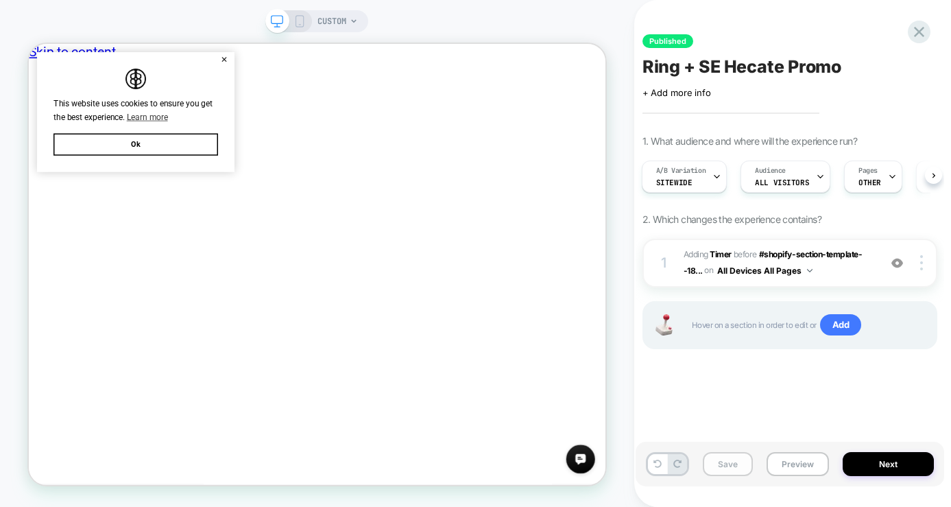
click at [721, 466] on button "Save" at bounding box center [728, 464] width 50 height 24
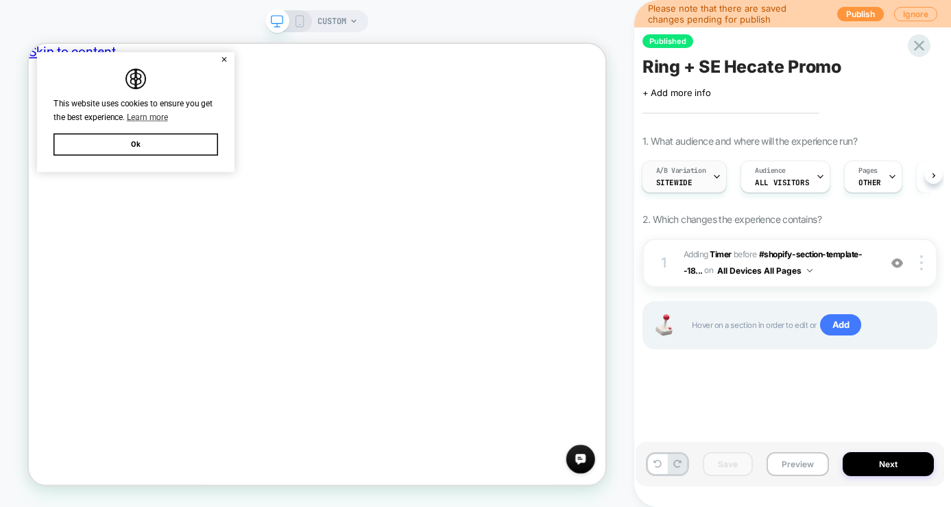
click at [700, 183] on div "A/B Variation Sitewide" at bounding box center [681, 176] width 77 height 31
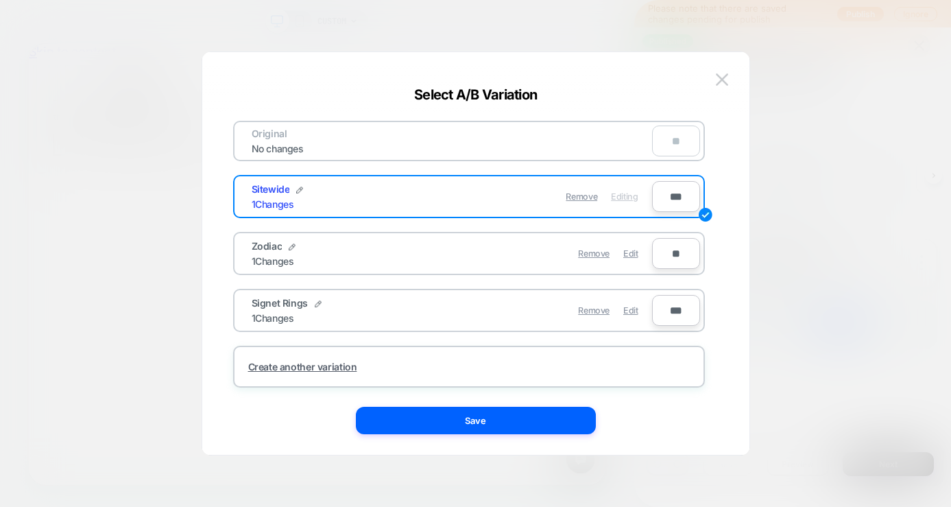
click at [395, 304] on div "Signet Rings 1 Changes" at bounding box center [352, 310] width 200 height 27
click at [417, 320] on div "Signet Rings 1 Changes" at bounding box center [352, 310] width 200 height 27
click at [632, 314] on span "Edit" at bounding box center [630, 310] width 14 height 10
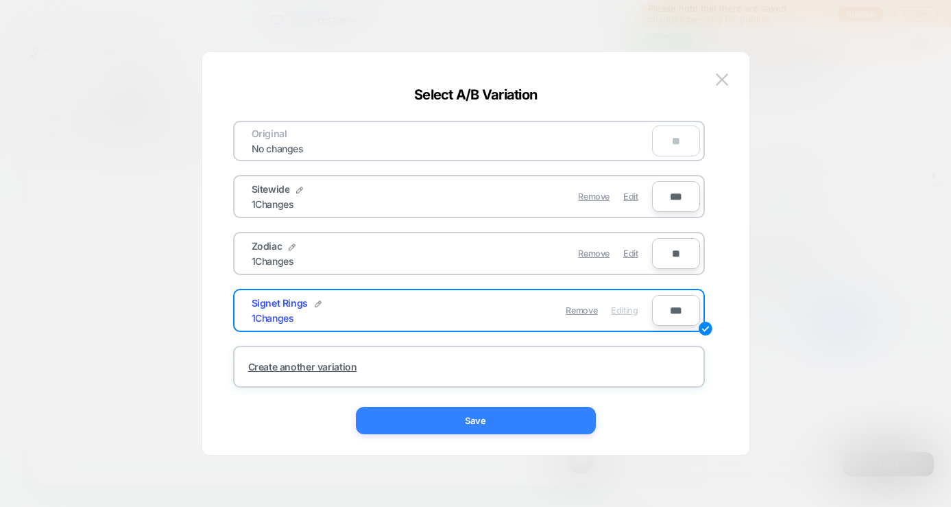
click at [500, 412] on button "Save" at bounding box center [476, 420] width 240 height 27
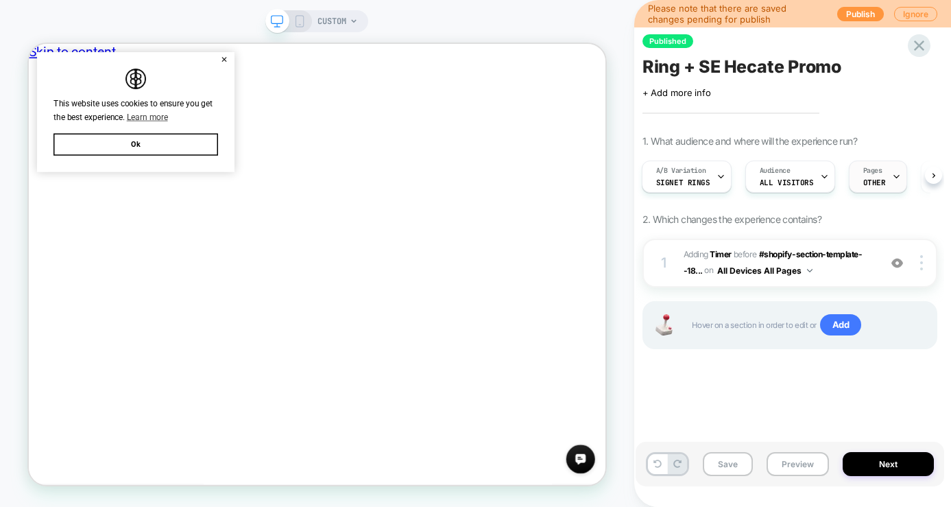
click at [863, 175] on span "Pages" at bounding box center [872, 171] width 19 height 10
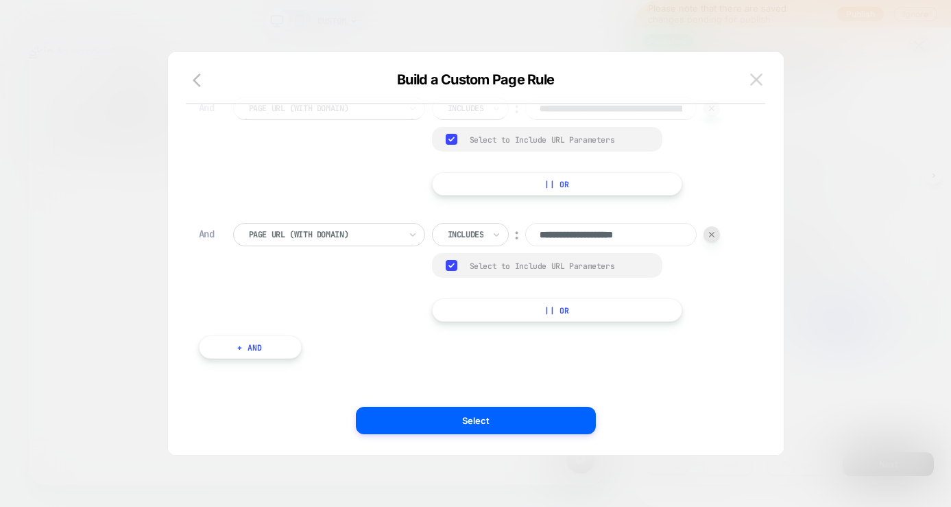
click at [761, 75] on img at bounding box center [756, 79] width 12 height 12
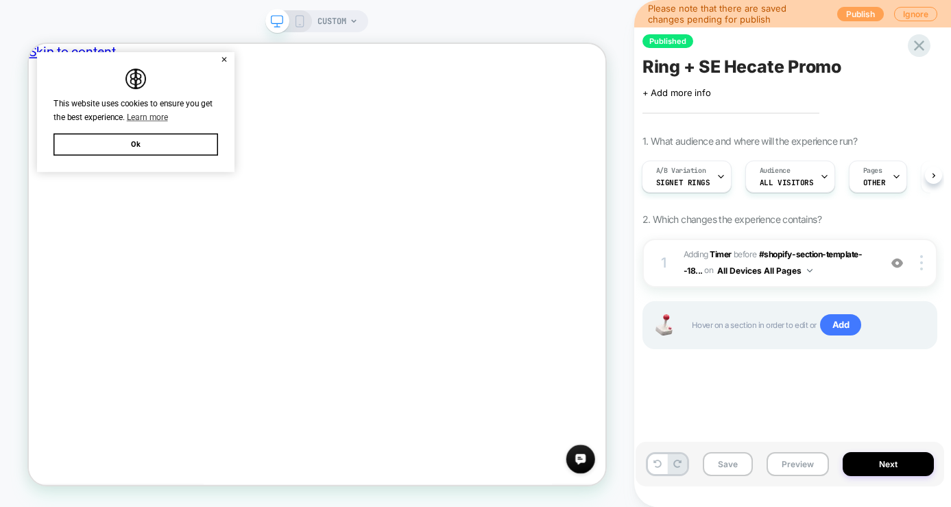
click at [857, 13] on button "Publish" at bounding box center [860, 14] width 47 height 14
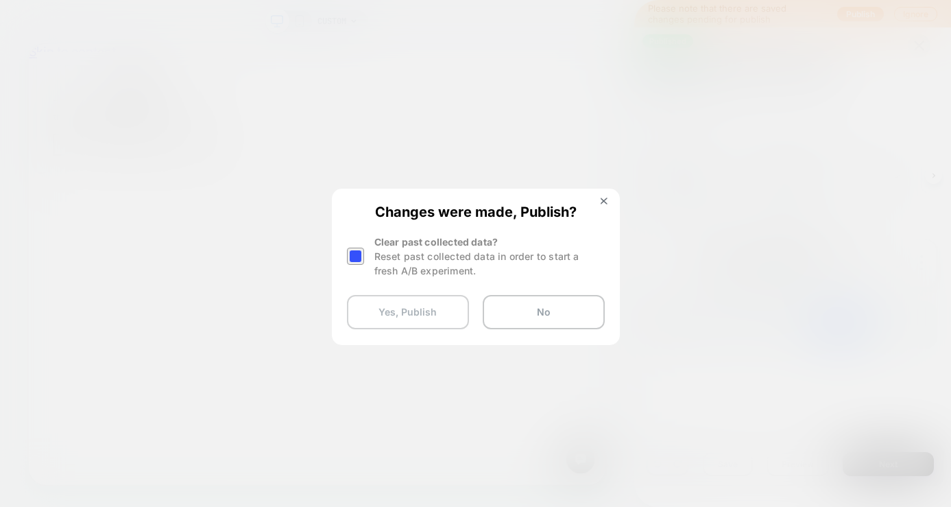
drag, startPoint x: 360, startPoint y: 259, endPoint x: 413, endPoint y: 313, distance: 75.7
click at [360, 259] on div at bounding box center [355, 256] width 17 height 17
click at [422, 319] on button "Yes, Publish" at bounding box center [408, 312] width 122 height 34
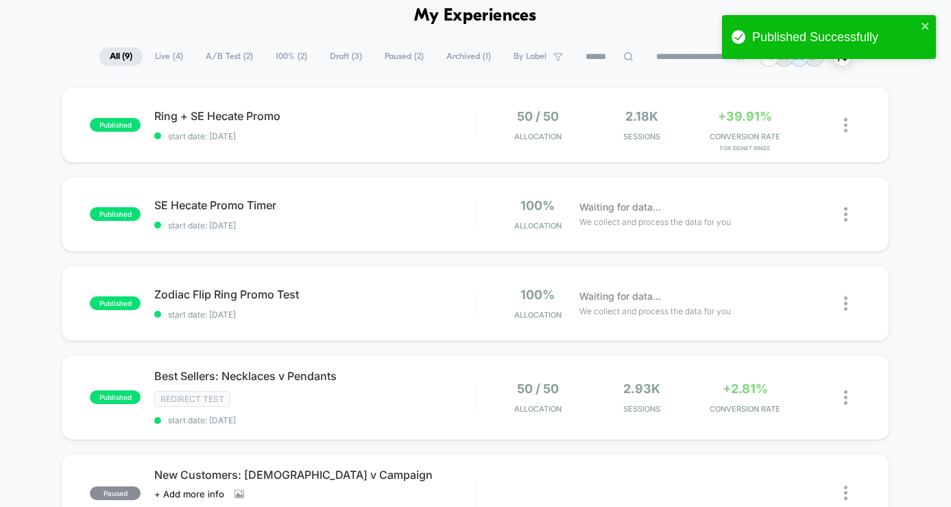
scroll to position [79, 0]
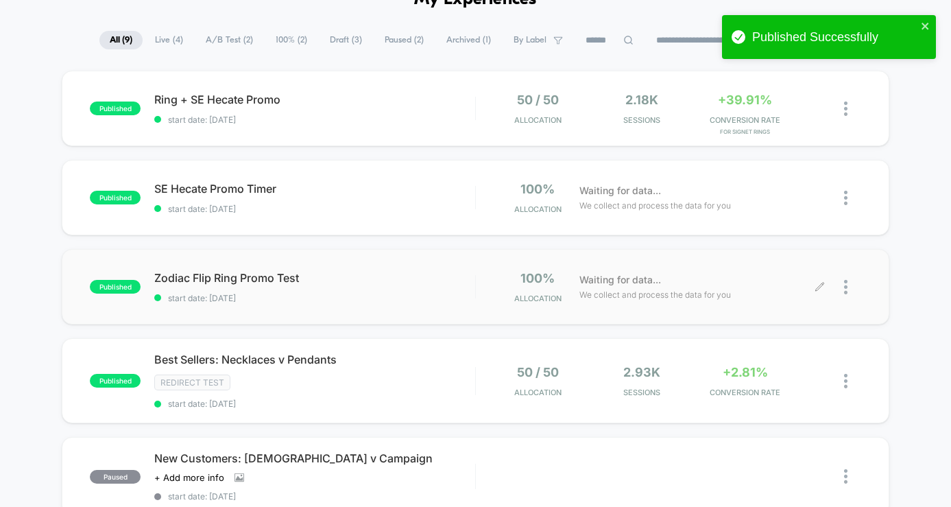
click at [822, 289] on icon at bounding box center [820, 287] width 10 height 10
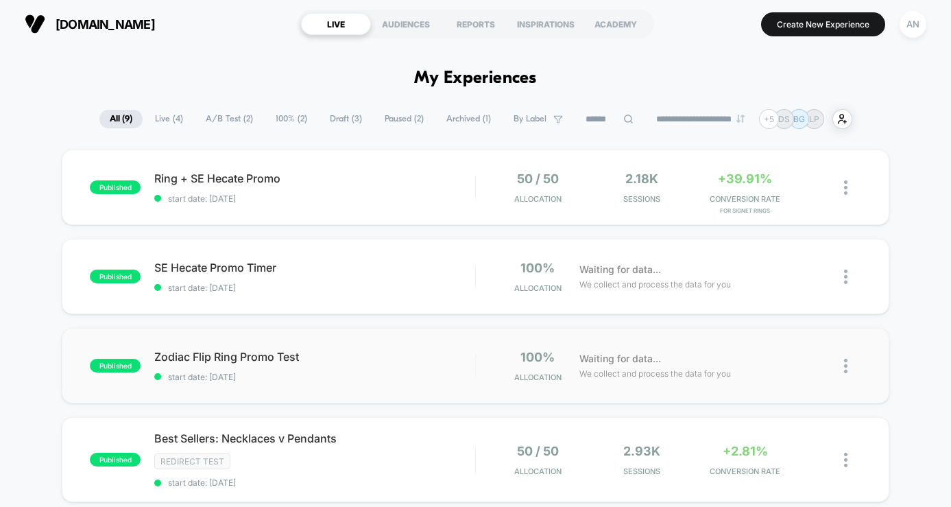
click at [846, 369] on img at bounding box center [845, 366] width 3 height 14
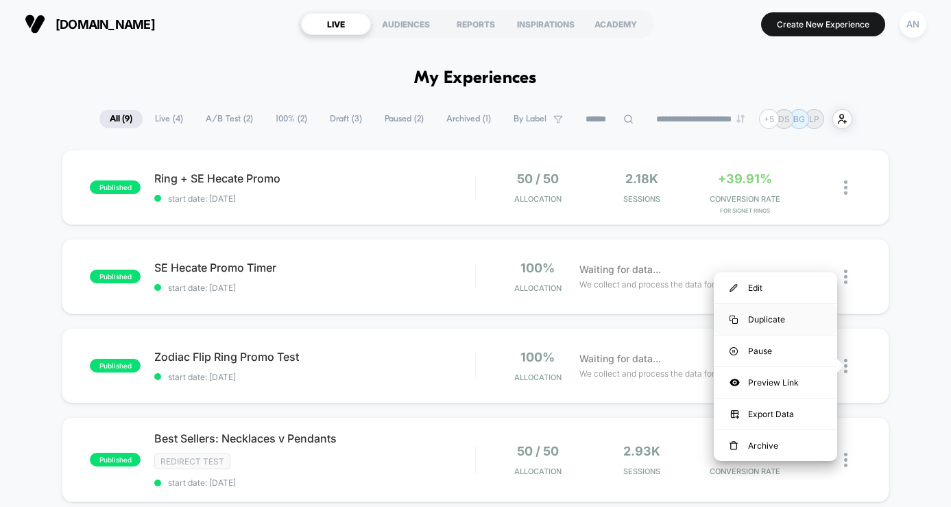
click at [791, 324] on div "Duplicate" at bounding box center [775, 319] width 123 height 31
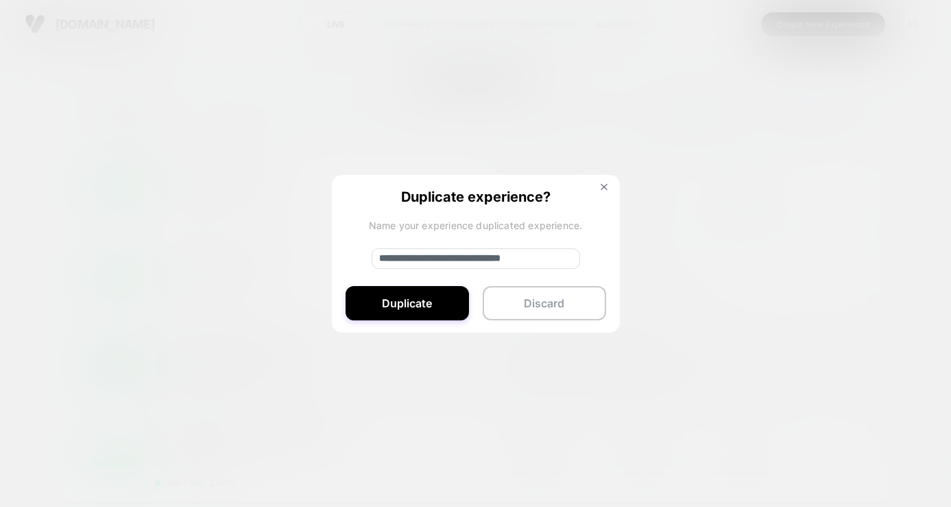
drag, startPoint x: 489, startPoint y: 259, endPoint x: 302, endPoint y: 253, distance: 186.6
click at [844, 350] on div "**********" at bounding box center [852, 366] width 17 height 32
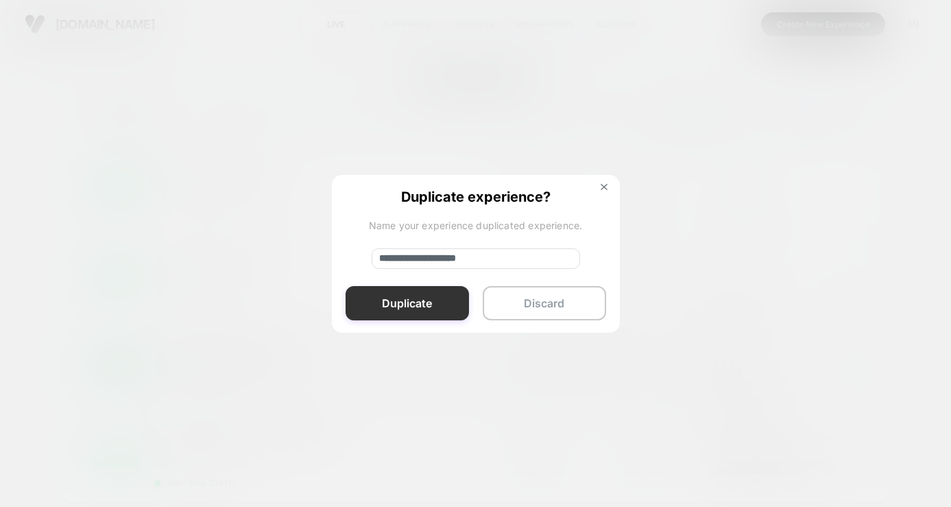
type input "**********"
click at [418, 308] on button "Duplicate" at bounding box center [407, 303] width 123 height 34
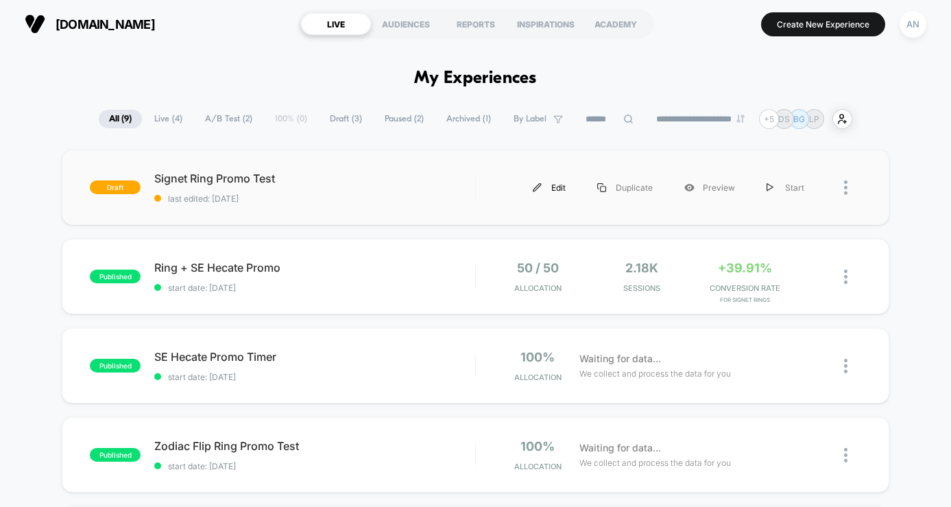
click at [557, 189] on div "Edit" at bounding box center [549, 187] width 64 height 31
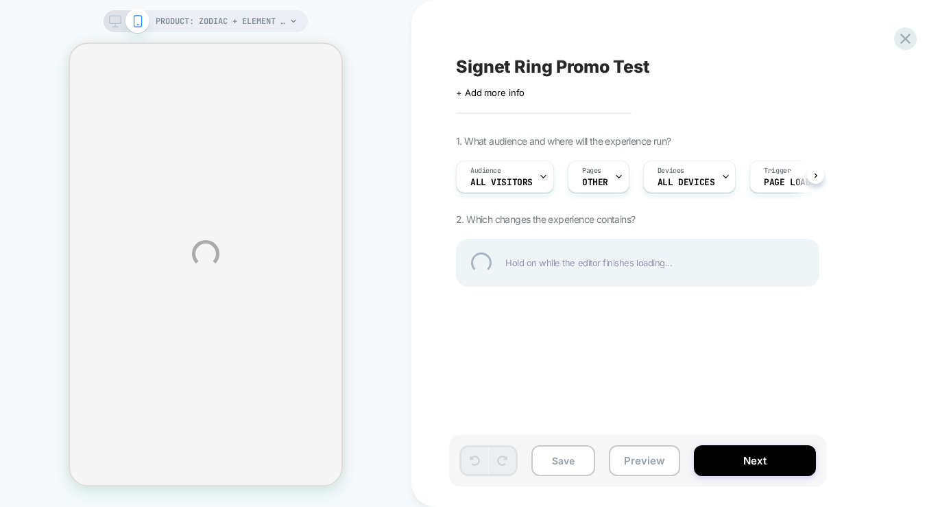
click at [606, 178] on div "PRODUCT: Zodiac + Element Flip Ring PRODUCT: Zodiac + Element Flip Ring Signet …" at bounding box center [475, 253] width 951 height 507
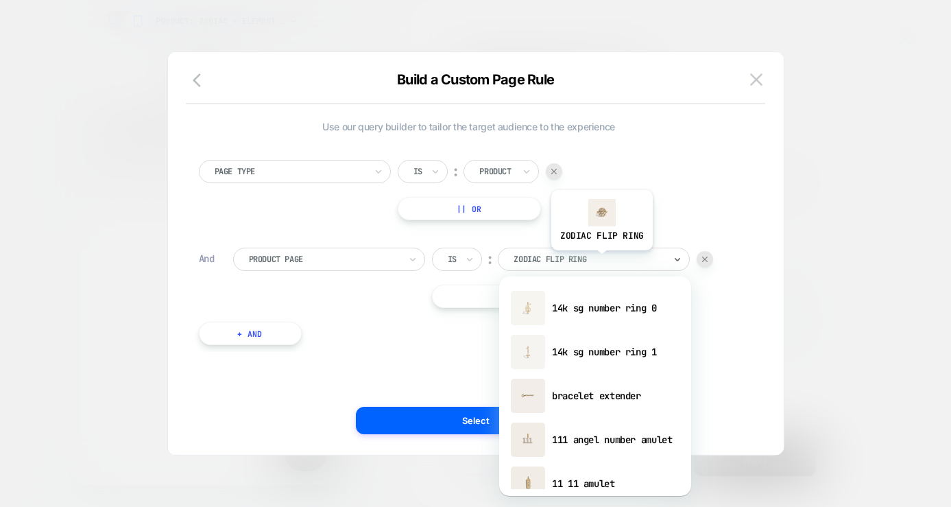
scroll to position [0, 11]
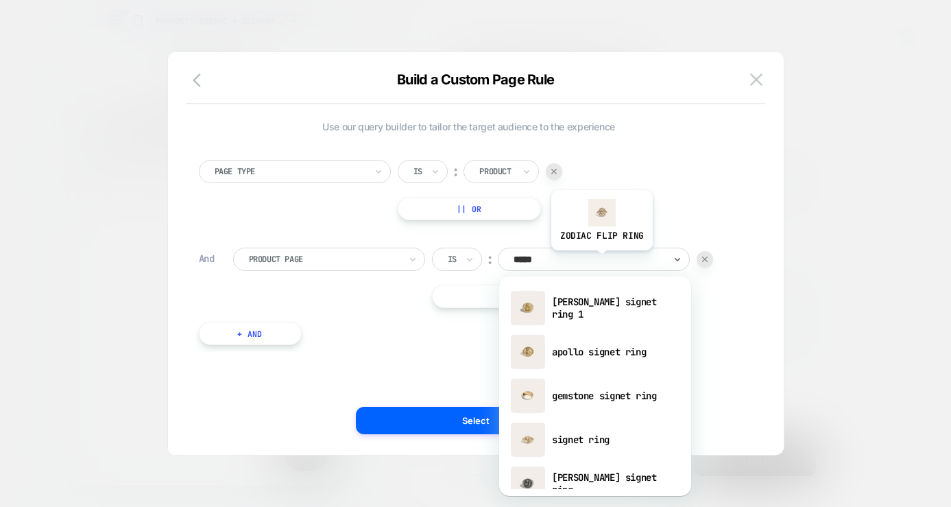
type input "******"
click at [587, 442] on div "signet ring" at bounding box center [595, 440] width 178 height 44
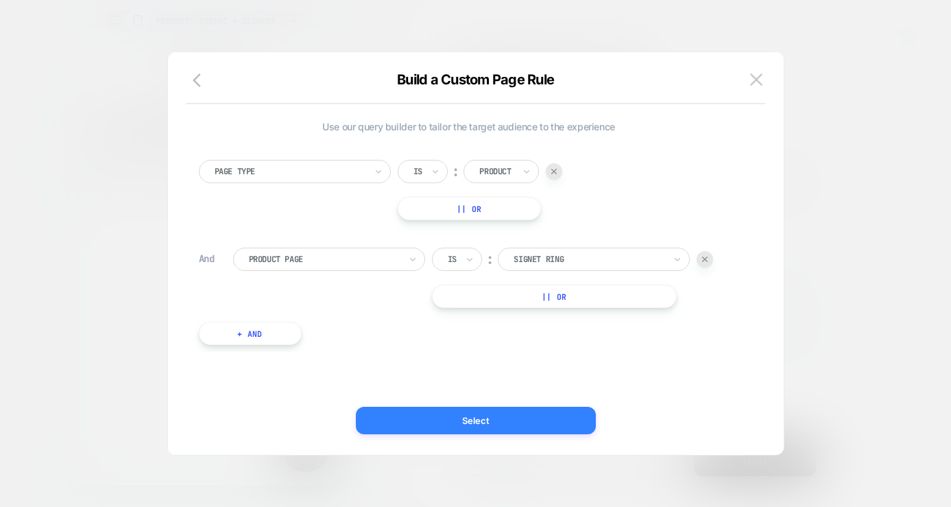
click at [519, 416] on button "Select" at bounding box center [476, 420] width 240 height 27
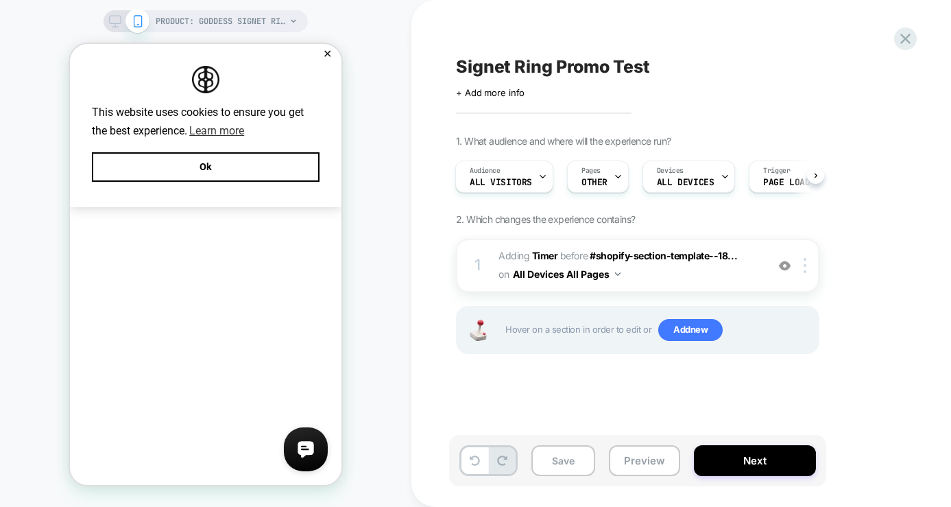
scroll to position [0, 1]
click at [714, 270] on span "#_loomi_addon_1757964652333_dup1758308980_dup1758320831 Adding Timer BEFORE #sh…" at bounding box center [629, 265] width 261 height 37
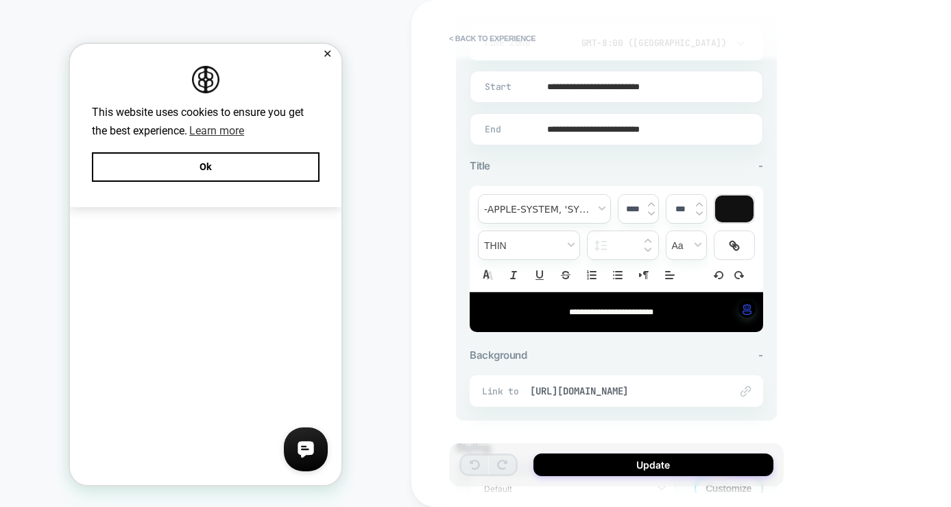
scroll to position [379, 0]
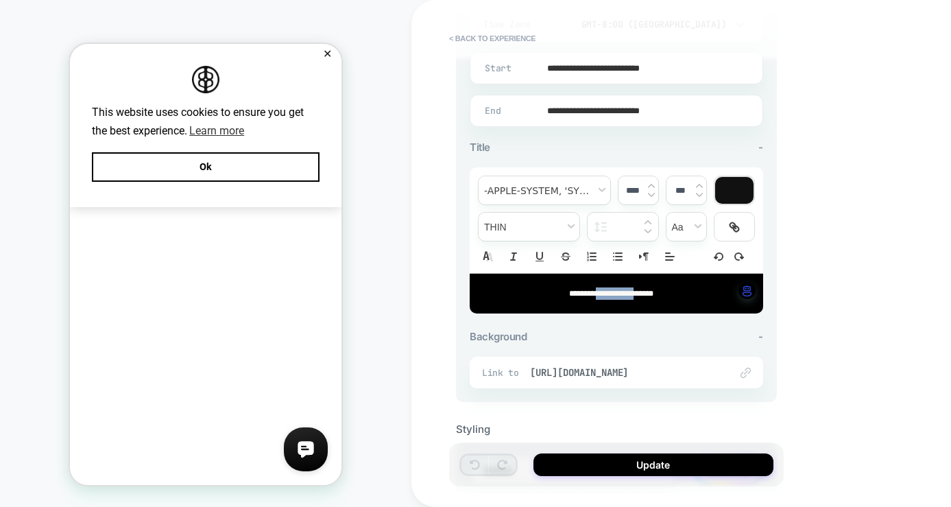
drag, startPoint x: 641, startPoint y: 290, endPoint x: 593, endPoint y: 292, distance: 48.7
click at [593, 292] on span "**********" at bounding box center [611, 293] width 84 height 8
type input "****"
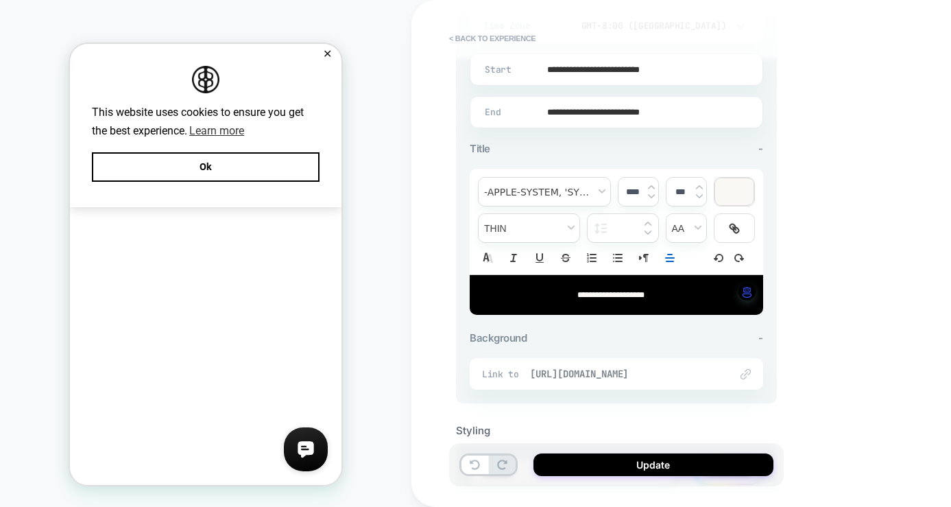
click at [634, 377] on span "https://aweinspired.com/products/signet-ring" at bounding box center [623, 374] width 187 height 12
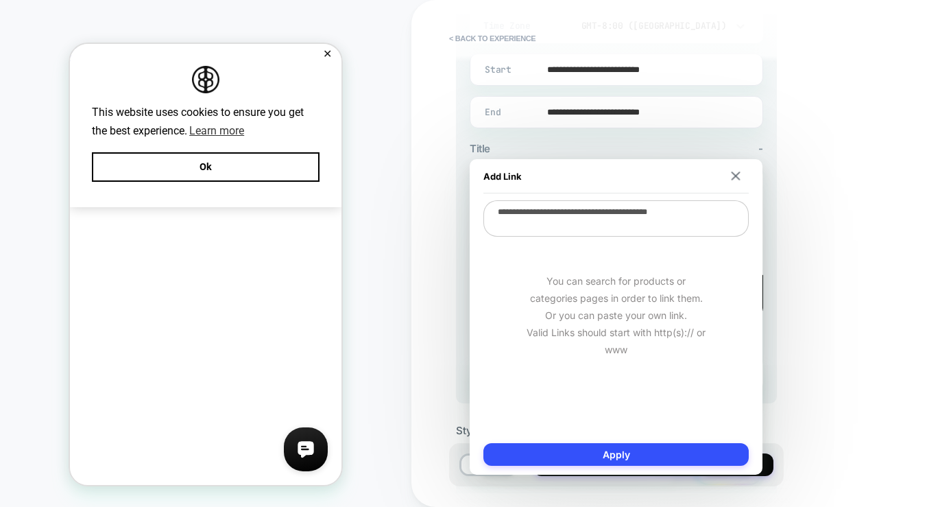
scroll to position [377, 0]
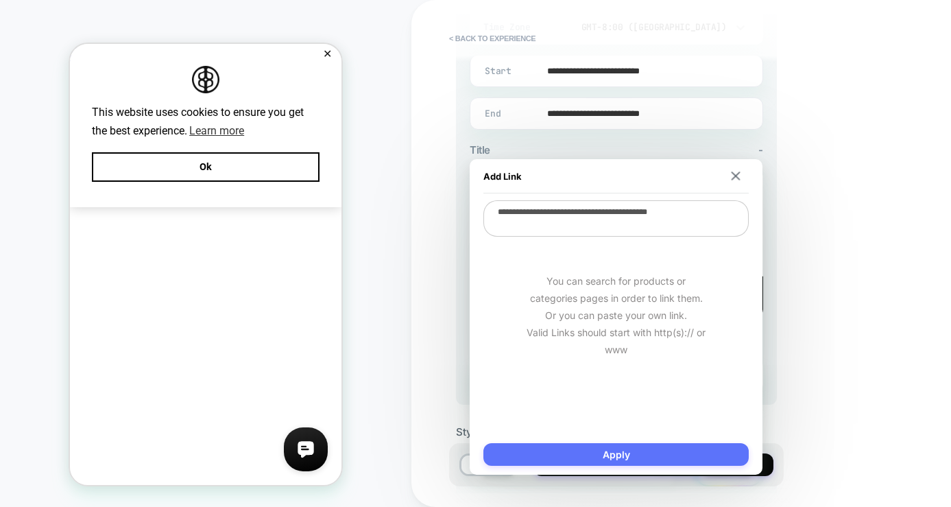
click at [673, 449] on button "Apply" at bounding box center [615, 454] width 265 height 23
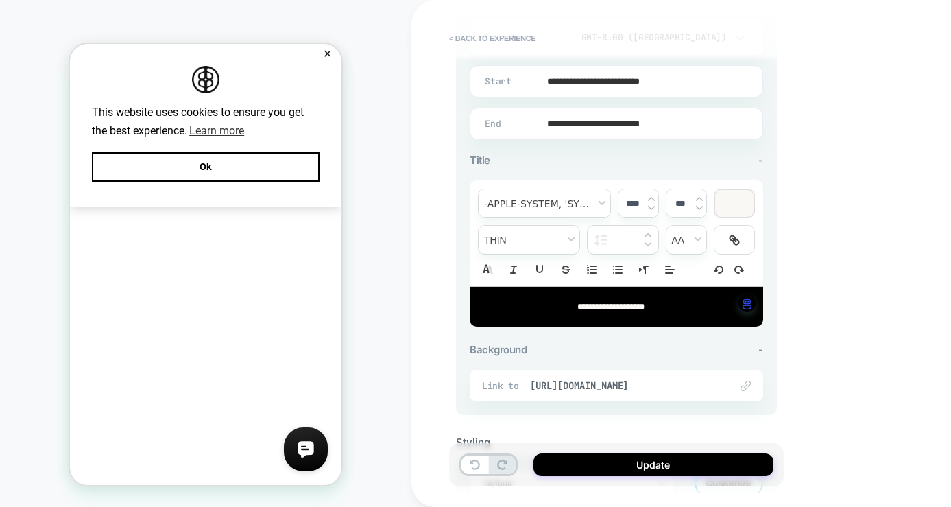
scroll to position [455, 0]
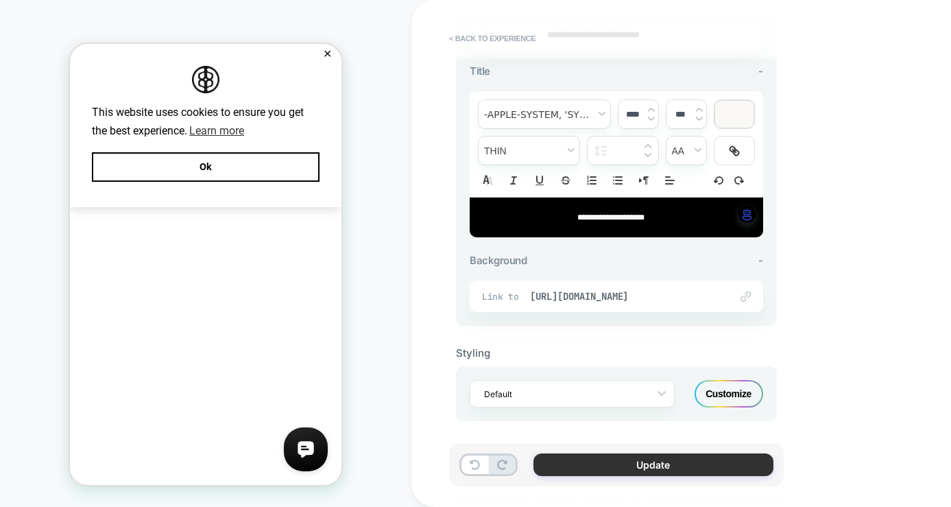
click at [641, 470] on button "Update" at bounding box center [654, 464] width 240 height 23
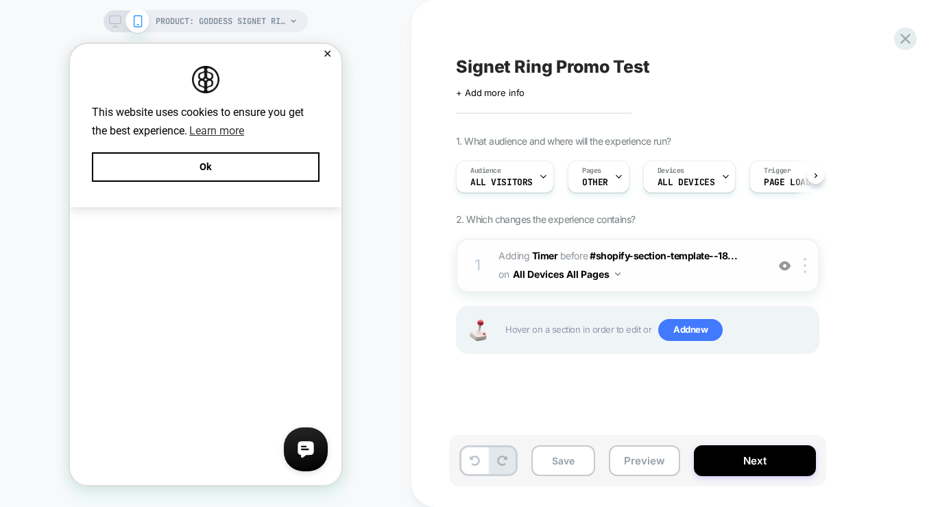
scroll to position [0, 1]
click at [573, 464] on button "Save" at bounding box center [563, 460] width 64 height 31
click at [750, 464] on button "Next" at bounding box center [755, 460] width 122 height 31
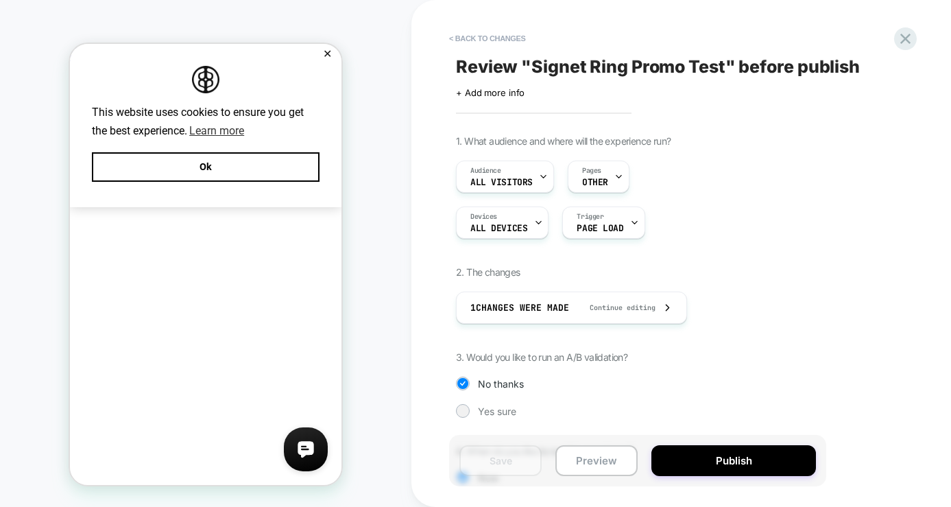
scroll to position [93, 0]
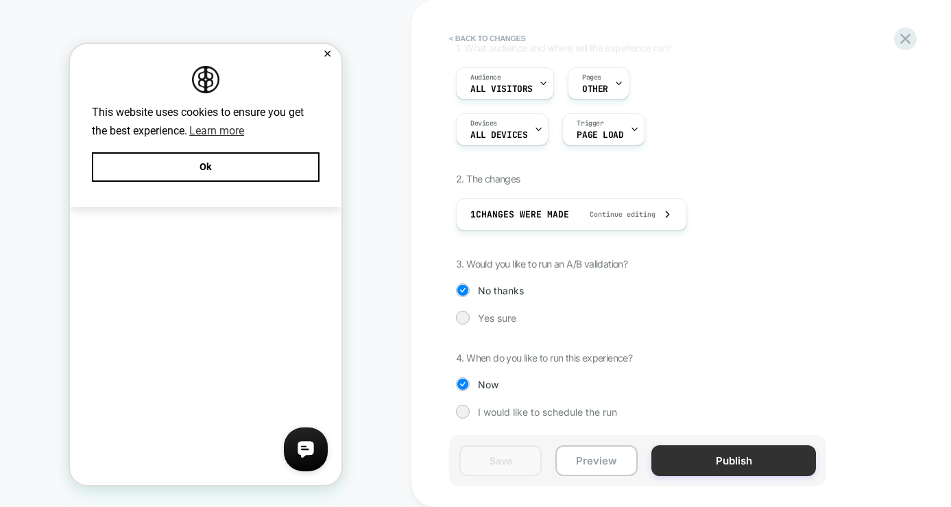
click at [728, 460] on button "Publish" at bounding box center [734, 460] width 165 height 31
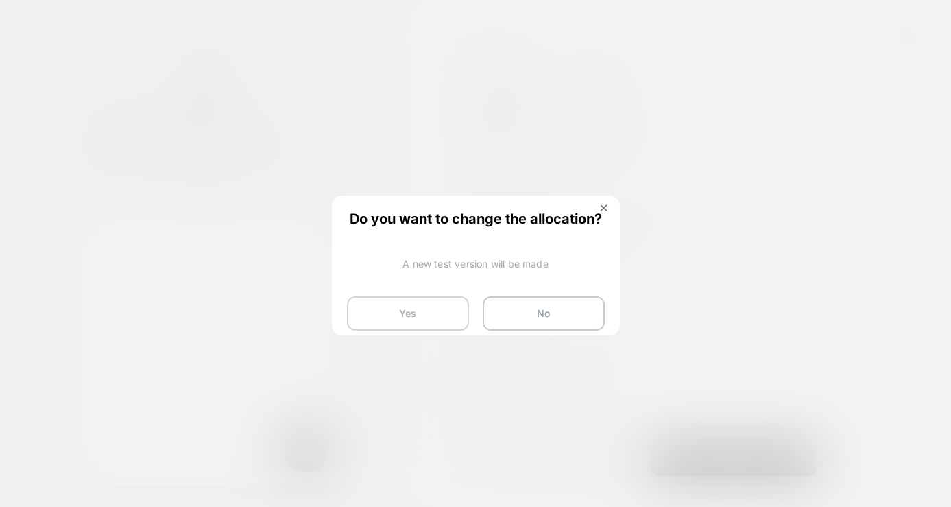
click at [419, 310] on button "Yes" at bounding box center [408, 313] width 122 height 34
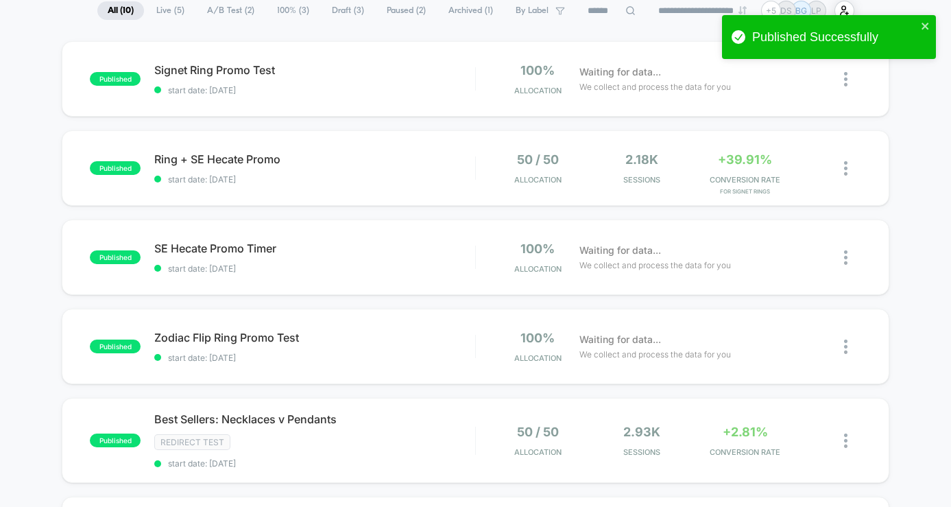
scroll to position [131, 0]
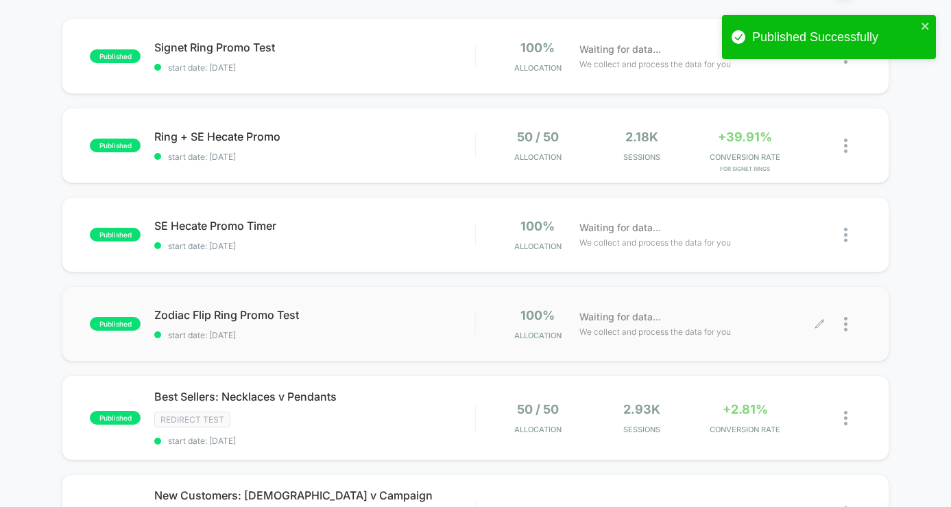
click at [850, 325] on div at bounding box center [852, 324] width 17 height 32
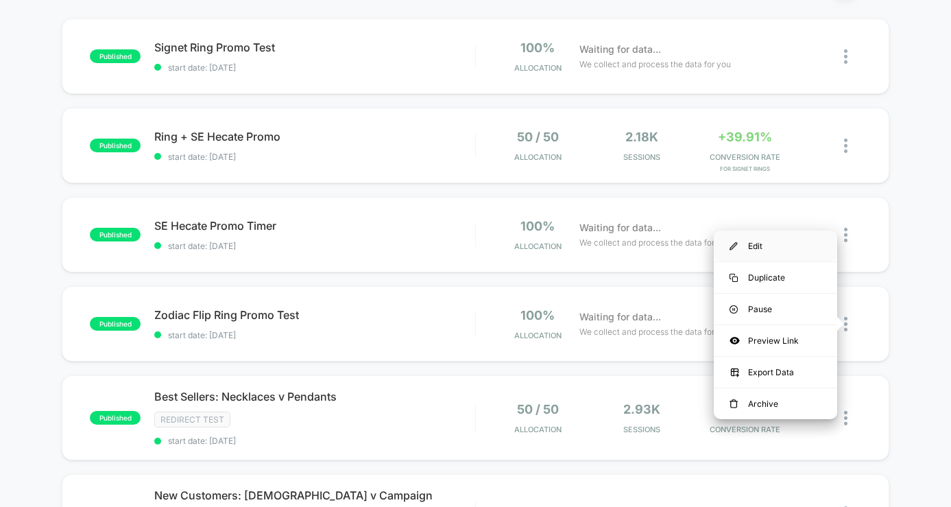
click at [791, 243] on div "Edit" at bounding box center [775, 245] width 123 height 31
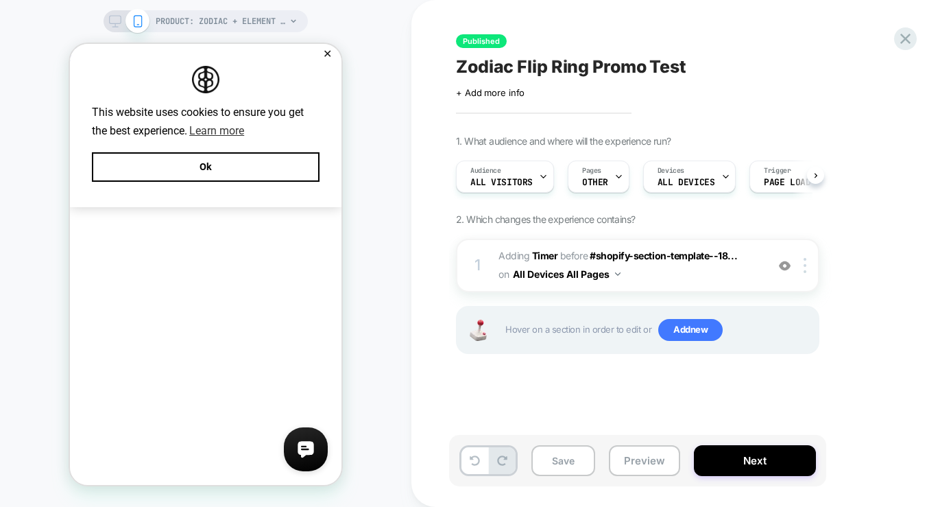
scroll to position [0, 1]
click at [692, 266] on span "#_loomi_addon_1757964652333_dup1758308980 Adding Timer BEFORE #shopify-section-…" at bounding box center [629, 265] width 261 height 37
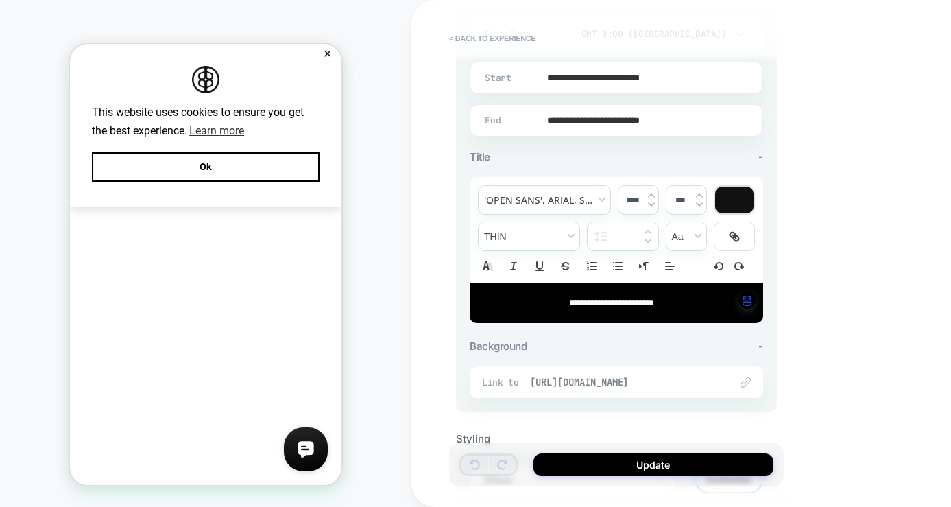
scroll to position [402, 0]
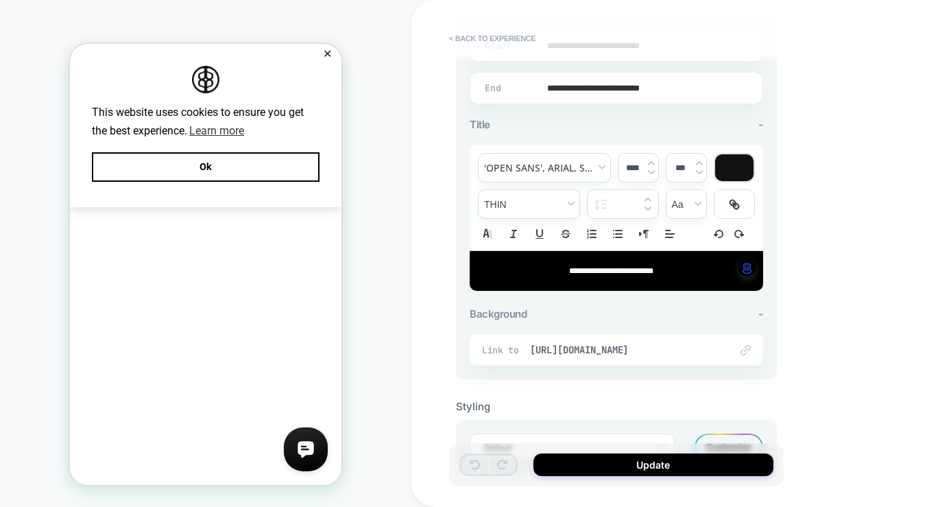
click at [655, 354] on div "Link to https://aweinspired.com/products/signet-ring" at bounding box center [617, 350] width 294 height 32
click at [661, 350] on span "https://aweinspired.com/products/signet-ring" at bounding box center [623, 350] width 187 height 12
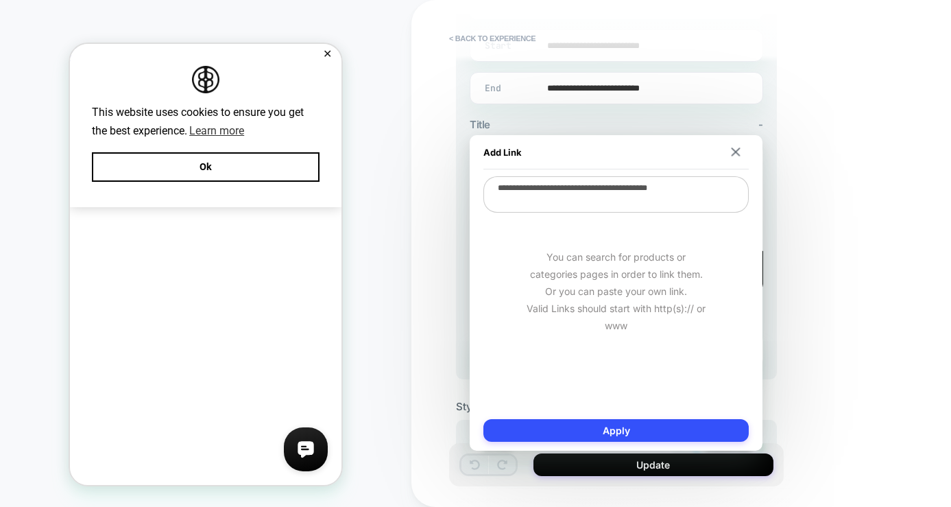
drag, startPoint x: 661, startPoint y: 190, endPoint x: 774, endPoint y: 191, distance: 112.5
click at [774, 191] on body "**********" at bounding box center [475, 253] width 951 height 507
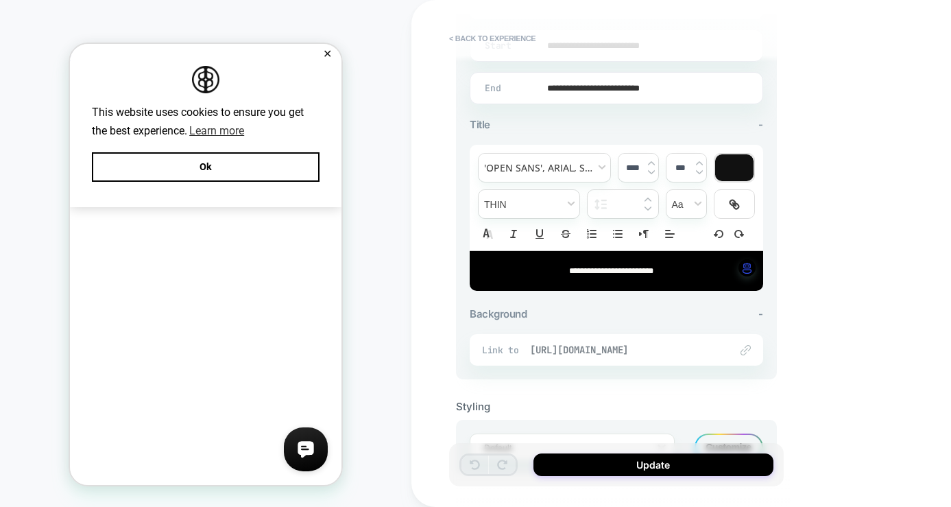
click at [678, 346] on span "https://aweinspired.com/products/signet-ring" at bounding box center [623, 350] width 187 height 12
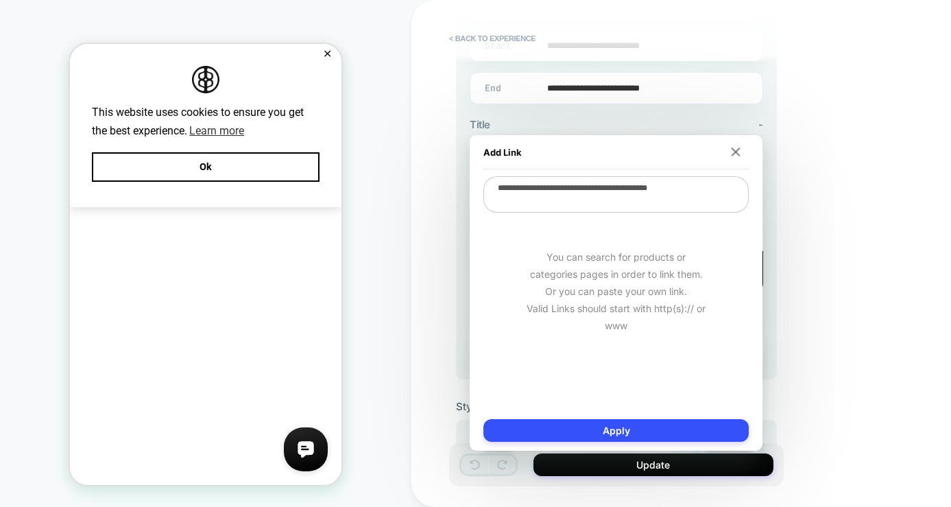
drag, startPoint x: 660, startPoint y: 191, endPoint x: 762, endPoint y: 196, distance: 102.3
click at [762, 196] on div "**********" at bounding box center [616, 292] width 293 height 315
paste textarea "*****"
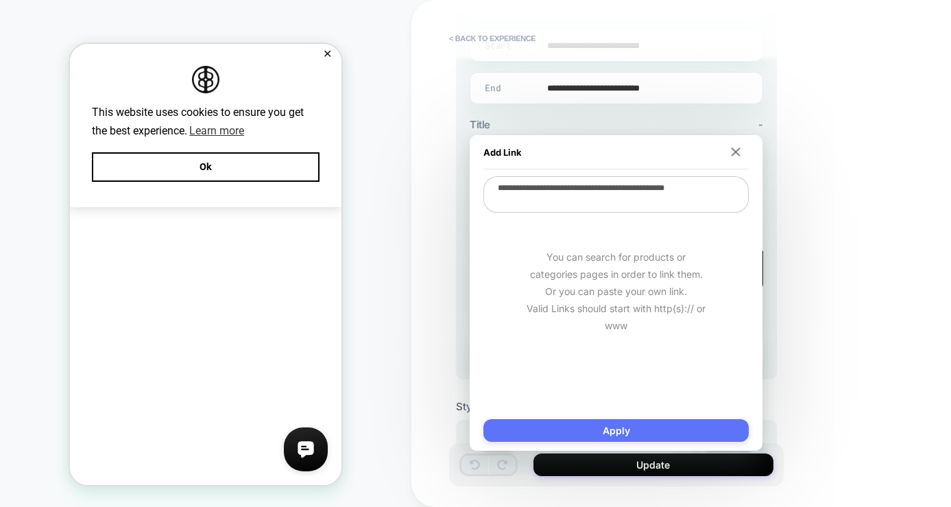
type textarea "**********"
click at [586, 423] on button "Apply" at bounding box center [615, 430] width 265 height 23
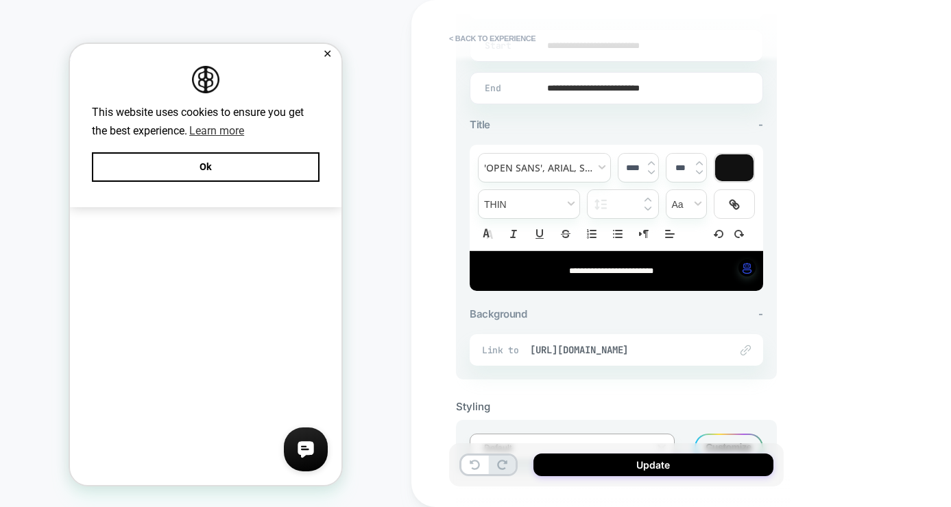
scroll to position [455, 0]
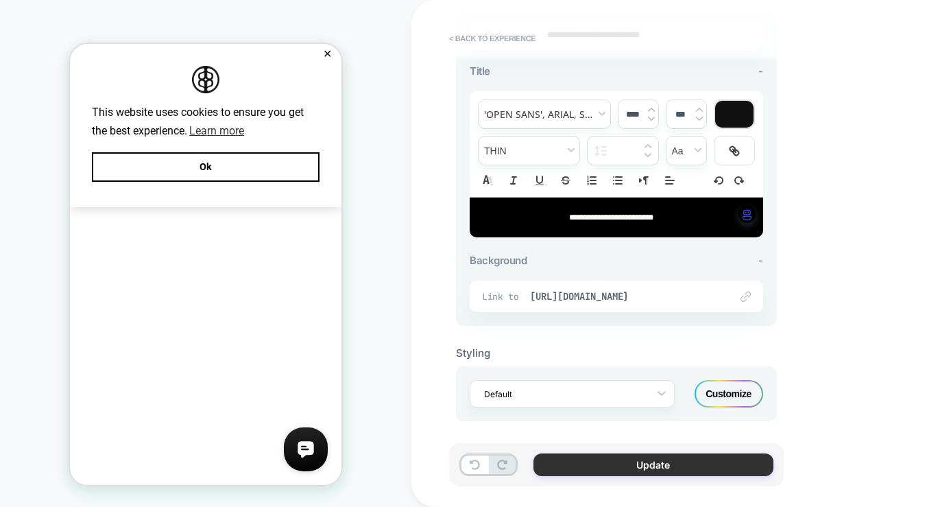
click at [608, 464] on button "Update" at bounding box center [654, 464] width 240 height 23
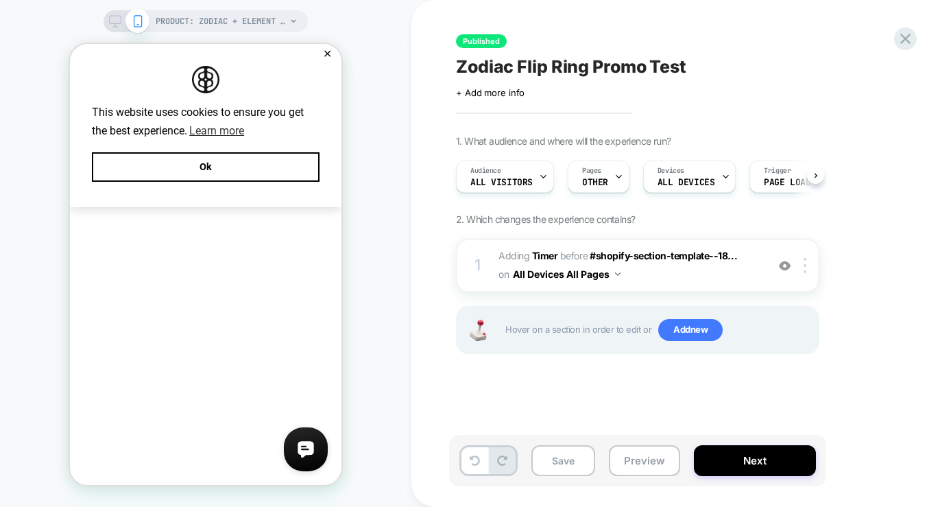
scroll to position [0, 1]
click at [578, 462] on button "Save" at bounding box center [563, 460] width 64 height 31
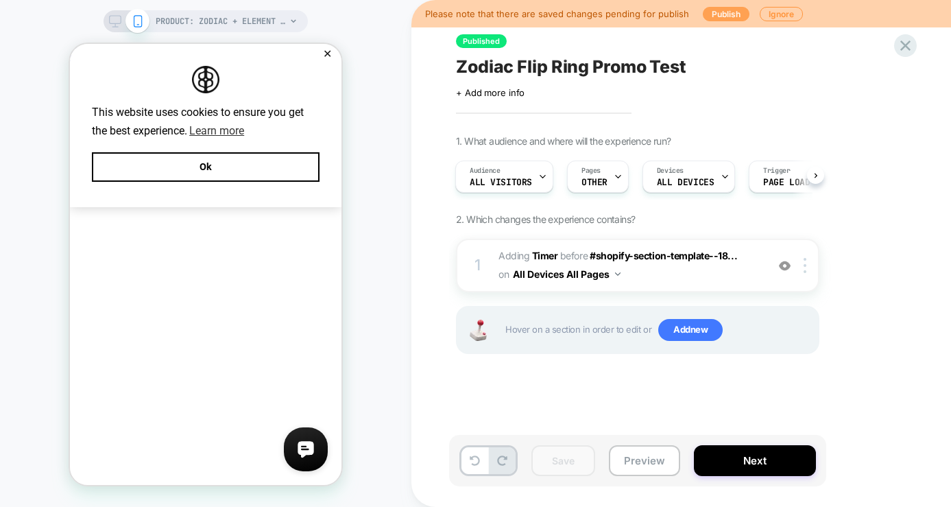
click at [710, 17] on button "Publish" at bounding box center [726, 14] width 47 height 14
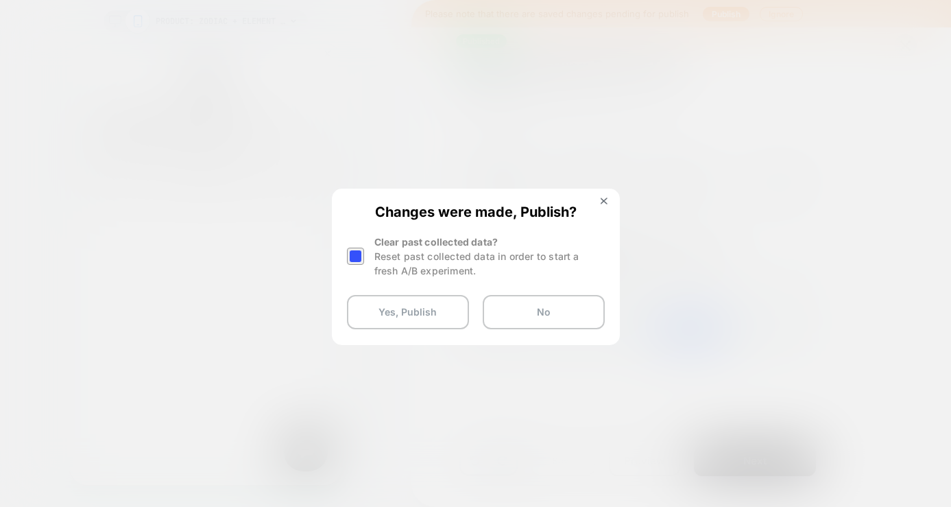
drag, startPoint x: 365, startPoint y: 260, endPoint x: 371, endPoint y: 267, distance: 9.2
click at [366, 259] on div at bounding box center [357, 256] width 21 height 43
click at [357, 252] on div at bounding box center [355, 256] width 17 height 17
click at [409, 309] on button "Yes, Publish" at bounding box center [408, 312] width 122 height 34
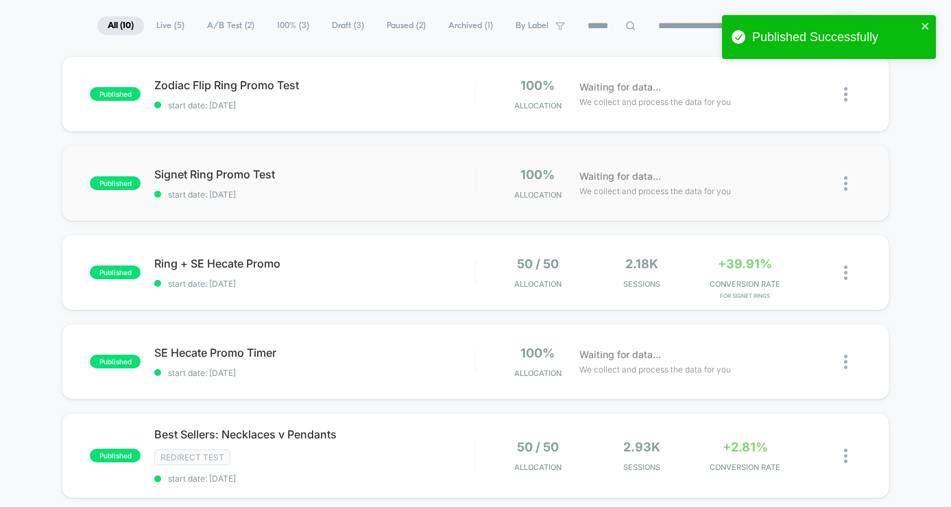
scroll to position [135, 0]
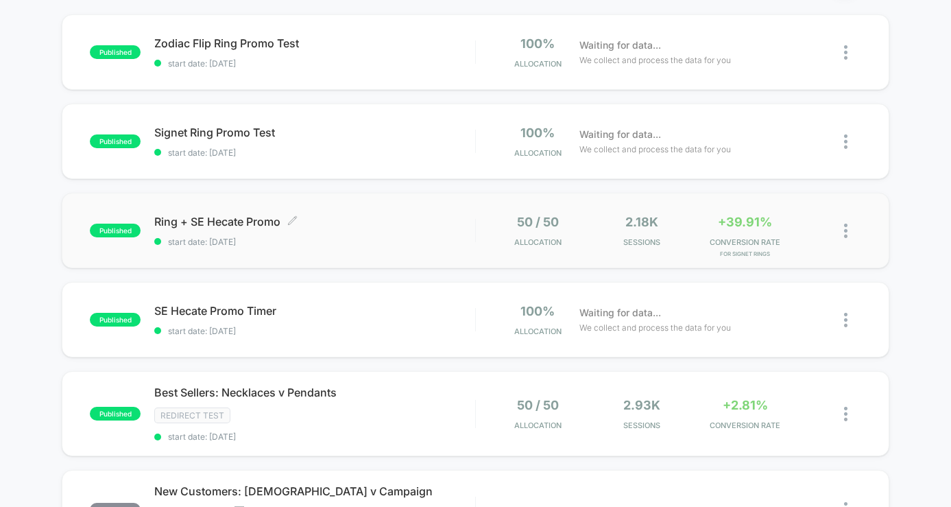
click at [466, 246] on span "start date: [DATE]" at bounding box center [314, 242] width 321 height 10
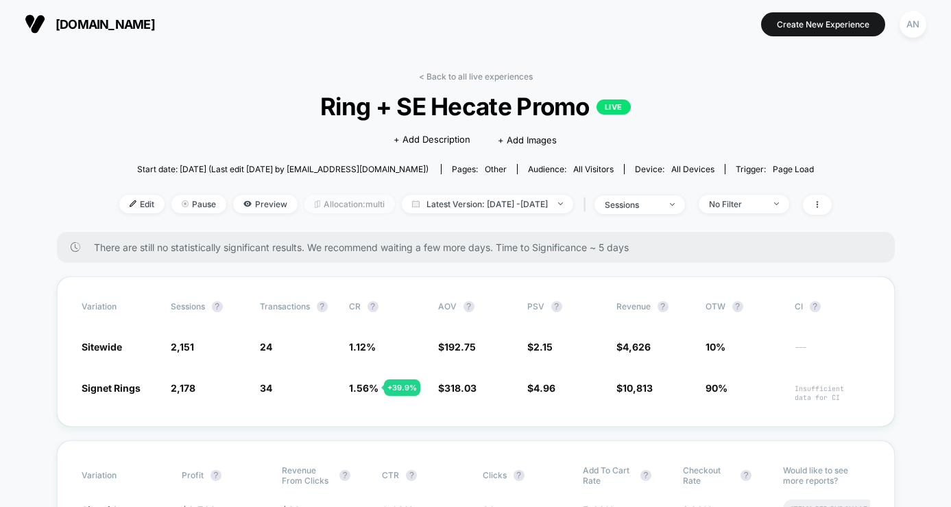
click at [331, 204] on span "Allocation: multi" at bounding box center [349, 204] width 91 height 19
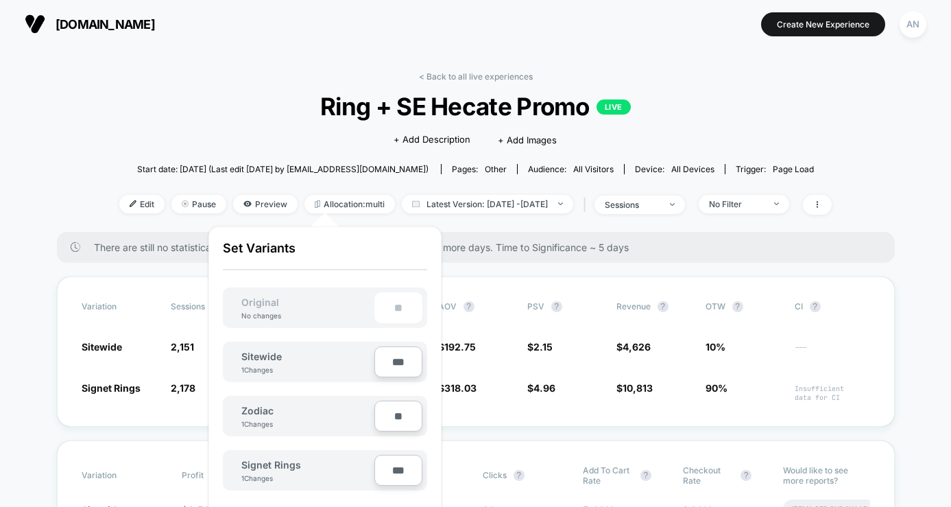
click at [262, 154] on div "Click to edit experience details + Add Description + Add Images" at bounding box center [475, 139] width 427 height 36
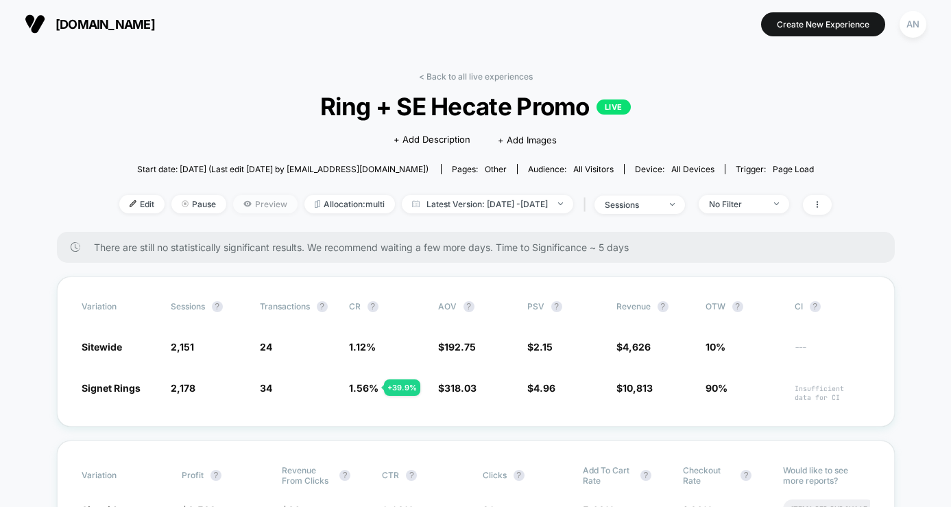
click at [237, 208] on span "Preview" at bounding box center [265, 204] width 64 height 19
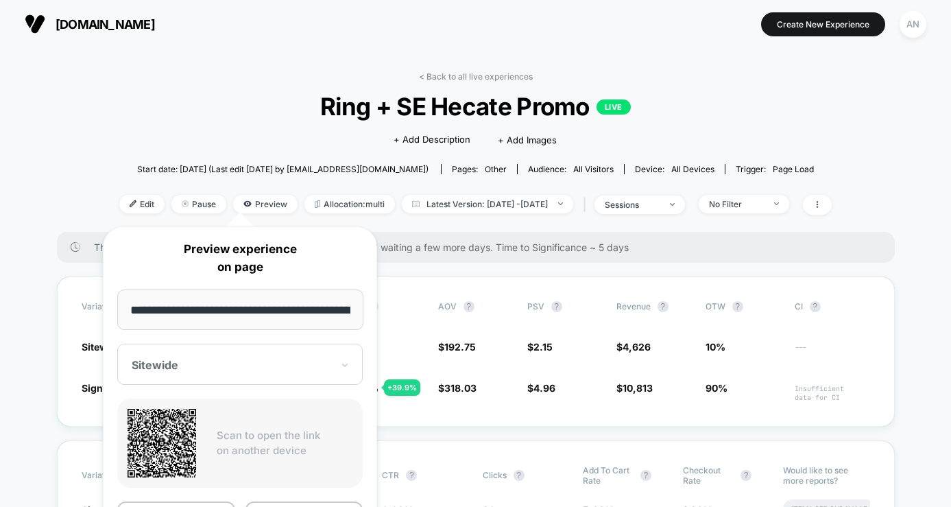
click at [481, 241] on span "There are still no statistically significant results. We recommend waiting a fe…" at bounding box center [481, 247] width 774 height 12
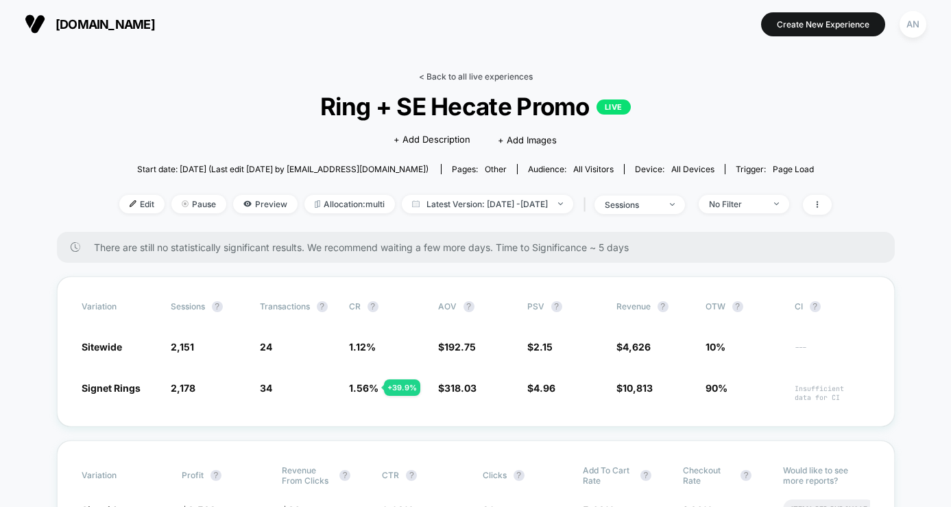
click at [462, 73] on link "< Back to all live experiences" at bounding box center [476, 76] width 114 height 10
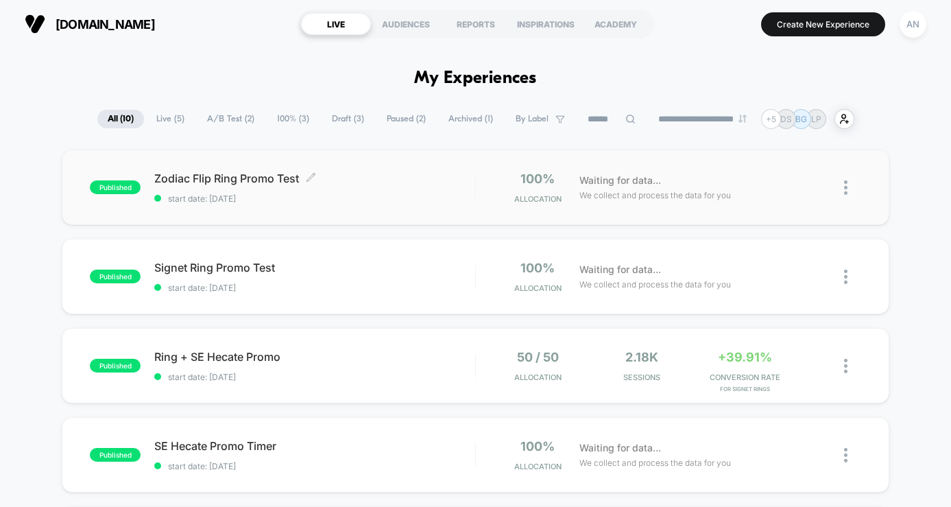
click at [407, 197] on span "start date: [DATE]" at bounding box center [314, 198] width 321 height 10
